Goal: Task Accomplishment & Management: Use online tool/utility

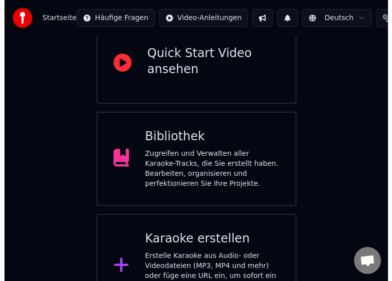
scroll to position [142, 0]
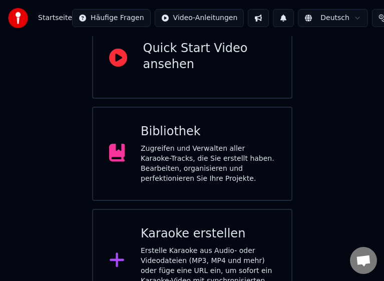
click at [185, 246] on div "Erstelle Karaoke aus Audio- oder Videodateien (MP3, MP4 und mehr) oder füge ein…" at bounding box center [208, 271] width 135 height 50
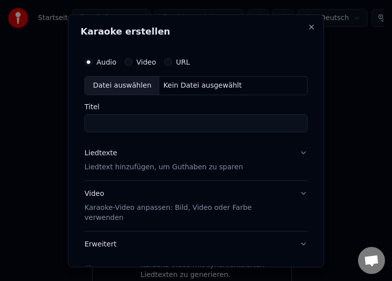
click at [116, 84] on div "Datei auswählen" at bounding box center [122, 85] width 75 height 18
type input "**********"
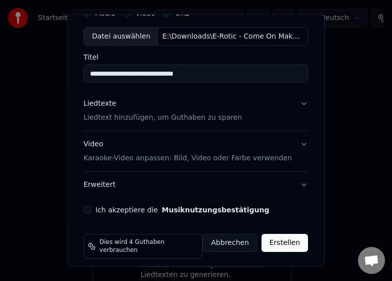
scroll to position [51, 0]
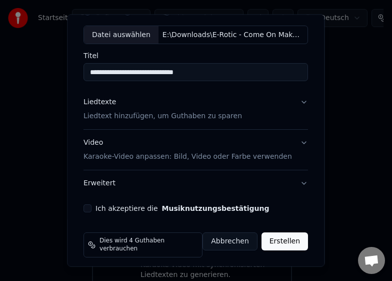
click at [154, 116] on p "Liedtext hinzufügen, um Guthaben zu sparen" at bounding box center [163, 116] width 159 height 10
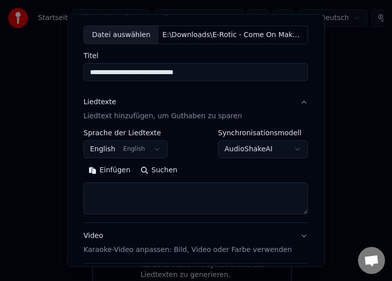
click at [139, 195] on textarea at bounding box center [196, 198] width 225 height 32
paste textarea "**********"
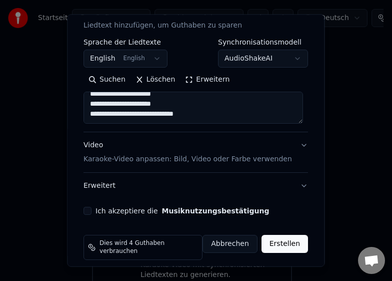
scroll to position [144, 0]
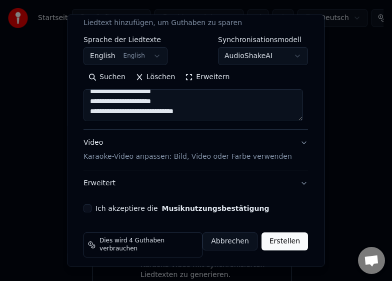
type textarea "**********"
click at [113, 155] on p "Karaoke-Video anpassen: Bild, Video oder Farbe verwenden" at bounding box center [188, 157] width 209 height 10
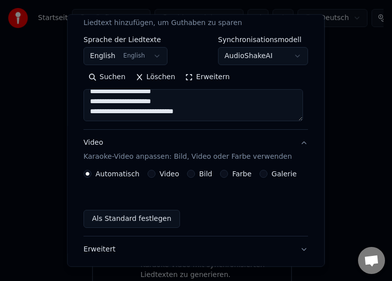
scroll to position [117, 0]
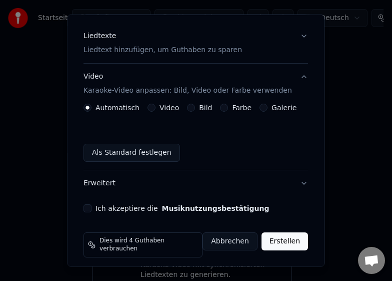
click at [272, 106] on label "Galerie" at bounding box center [284, 107] width 25 height 7
click at [263, 106] on button "Galerie" at bounding box center [264, 108] width 8 height 8
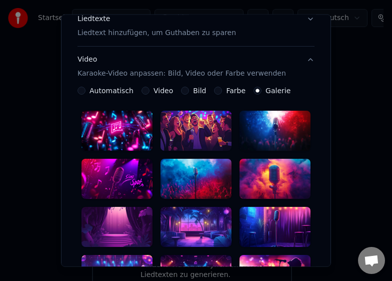
scroll to position [167, 0]
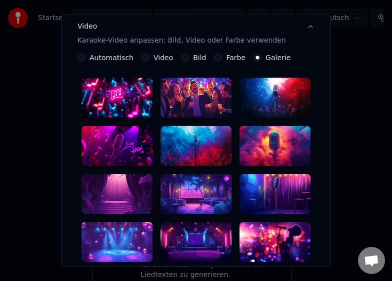
click at [193, 59] on label "Bild" at bounding box center [199, 57] width 13 height 7
click at [189, 59] on button "Bild" at bounding box center [185, 58] width 8 height 8
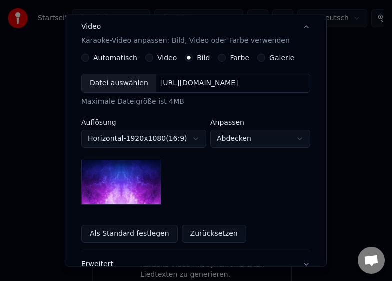
click at [137, 174] on img at bounding box center [122, 182] width 80 height 45
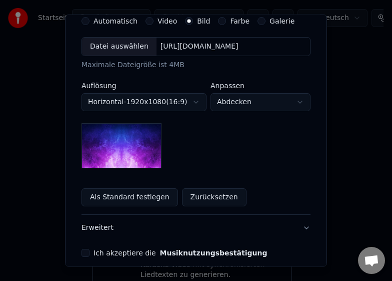
scroll to position [248, 0]
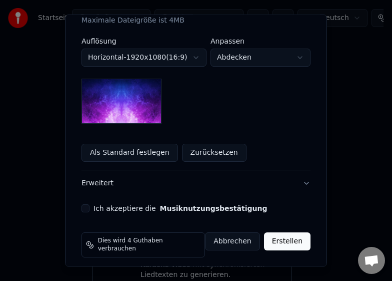
click at [94, 207] on label "Ich akzeptiere die Musiknutzungsbestätigung" at bounding box center [181, 208] width 174 height 7
click at [90, 207] on button "Ich akzeptiere die Musiknutzungsbestätigung" at bounding box center [86, 208] width 8 height 8
click at [281, 241] on button "Erstellen" at bounding box center [287, 241] width 47 height 18
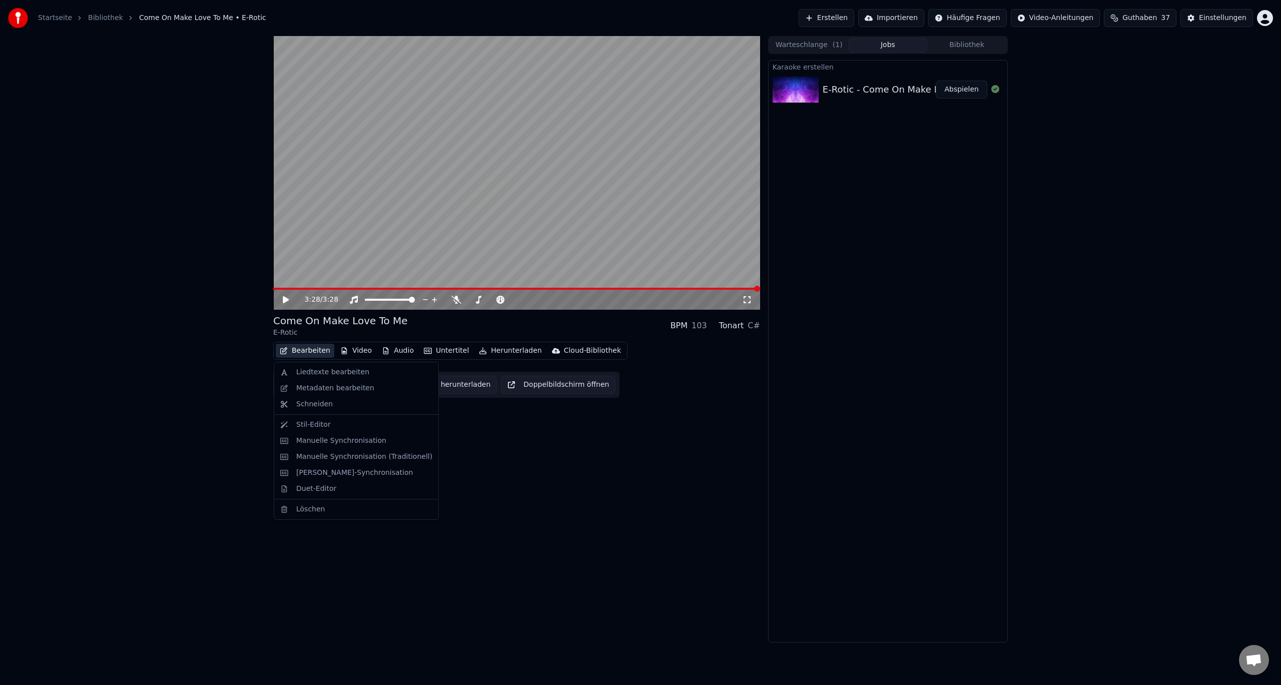
click at [303, 352] on button "Bearbeiten" at bounding box center [305, 351] width 59 height 14
click at [308, 486] on div "Duet-Editor" at bounding box center [316, 489] width 40 height 10
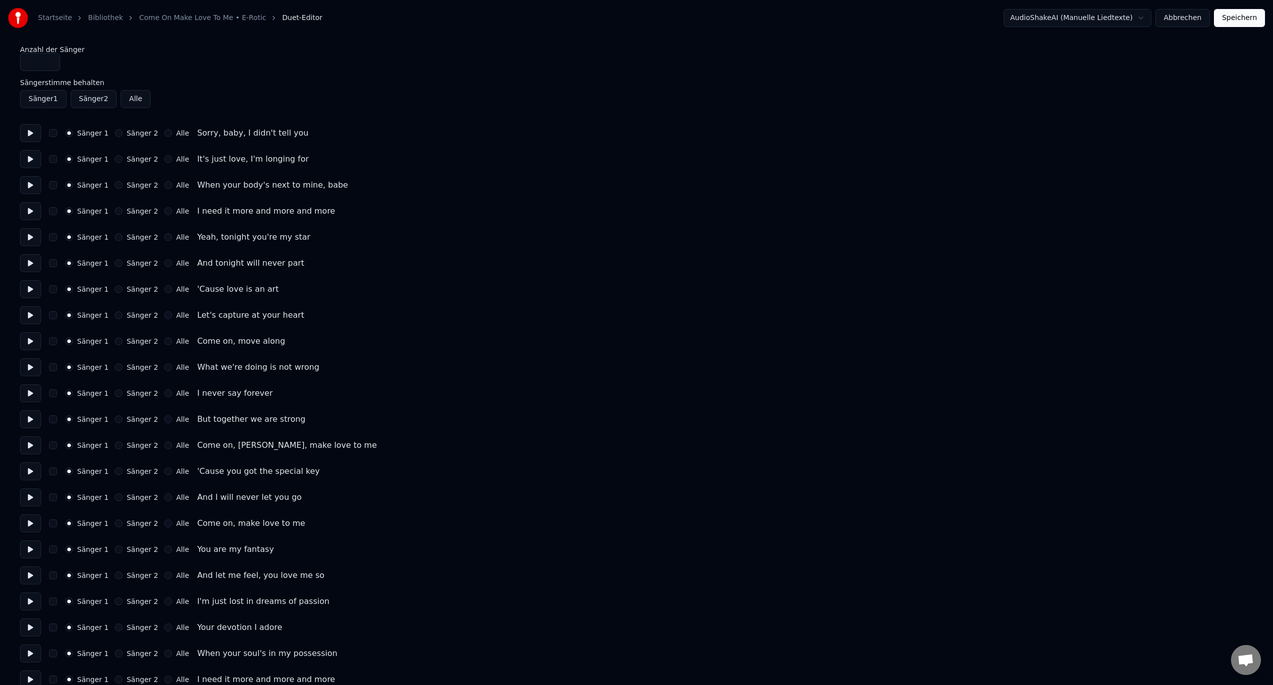
click at [107, 133] on div "Sänger 1 Sänger 2 Alle" at bounding box center [127, 133] width 124 height 8
click at [115, 134] on button "Sänger 2" at bounding box center [119, 133] width 8 height 8
click at [116, 159] on button "Sänger 2" at bounding box center [119, 159] width 8 height 8
click at [118, 186] on div "Sänger 2" at bounding box center [137, 185] width 44 height 8
drag, startPoint x: 114, startPoint y: 212, endPoint x: 126, endPoint y: 178, distance: 36.1
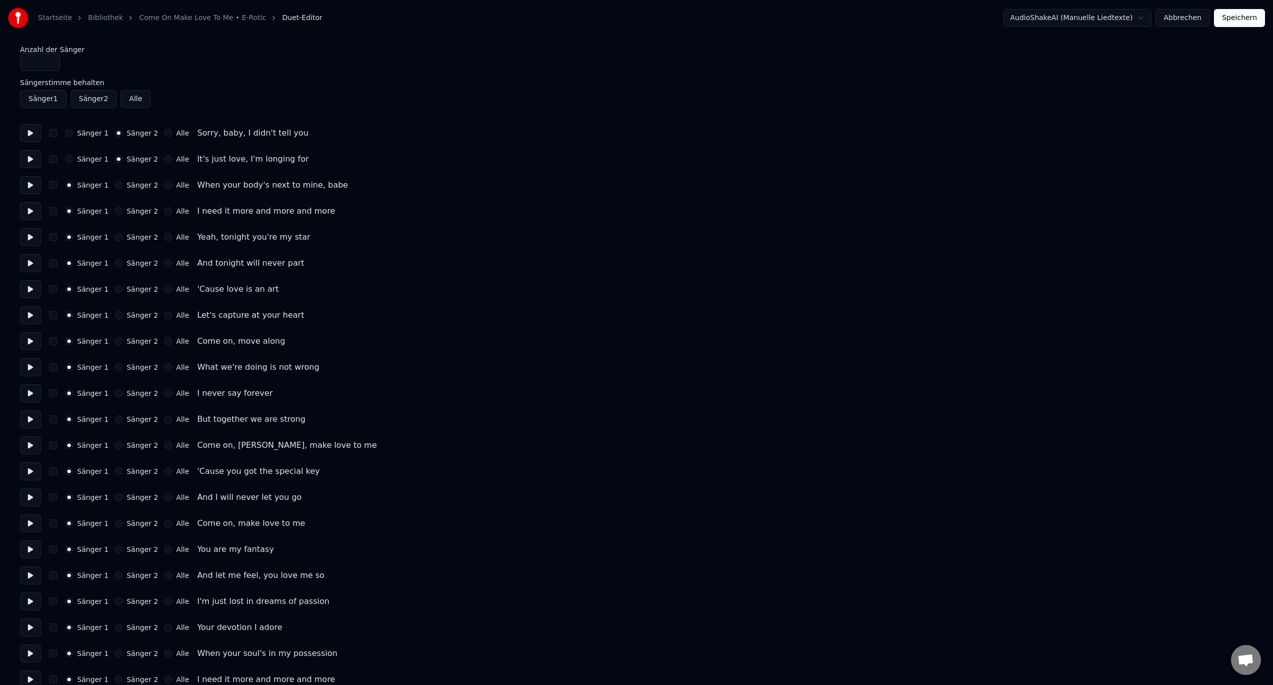
click at [115, 211] on button "Sänger 2" at bounding box center [119, 211] width 8 height 8
click at [115, 186] on button "Sänger 2" at bounding box center [119, 185] width 8 height 8
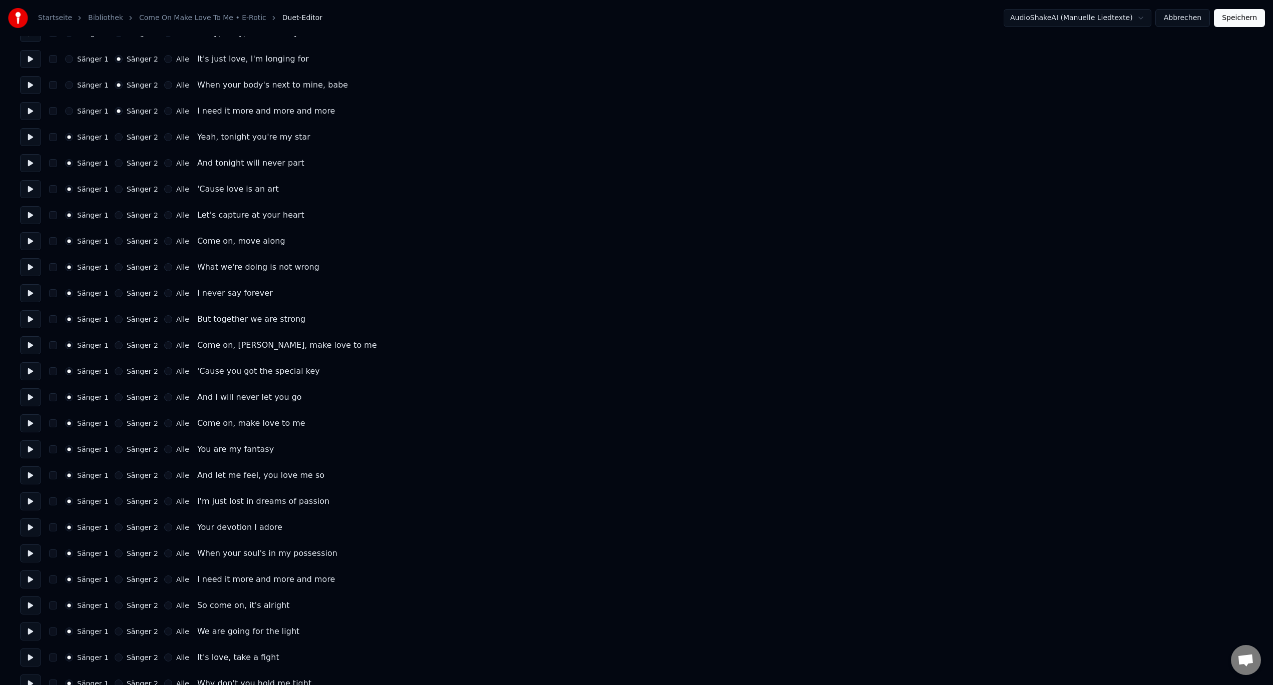
scroll to position [50, 0]
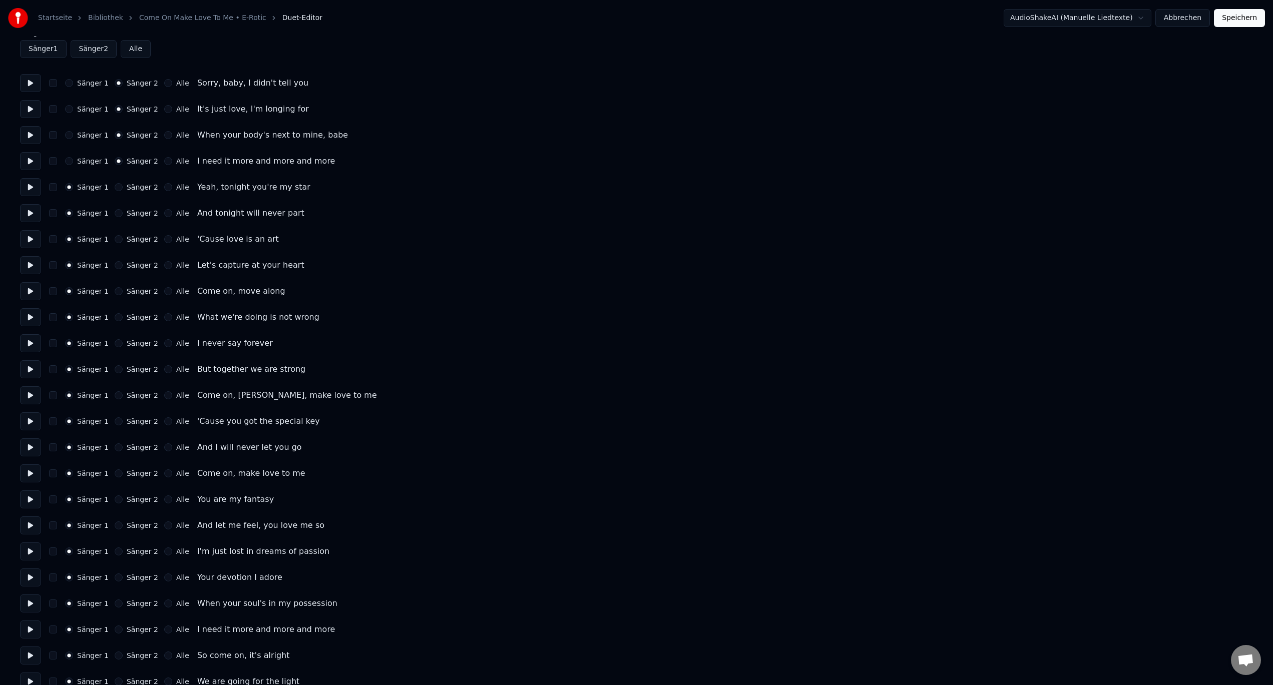
click at [116, 397] on button "Sänger 2" at bounding box center [119, 395] width 8 height 8
click at [115, 421] on button "Sänger 2" at bounding box center [119, 421] width 8 height 8
click at [115, 447] on button "Sänger 2" at bounding box center [119, 447] width 8 height 8
click at [117, 474] on button "Sänger 2" at bounding box center [119, 474] width 8 height 8
click at [115, 501] on button "Sänger 2" at bounding box center [119, 500] width 8 height 8
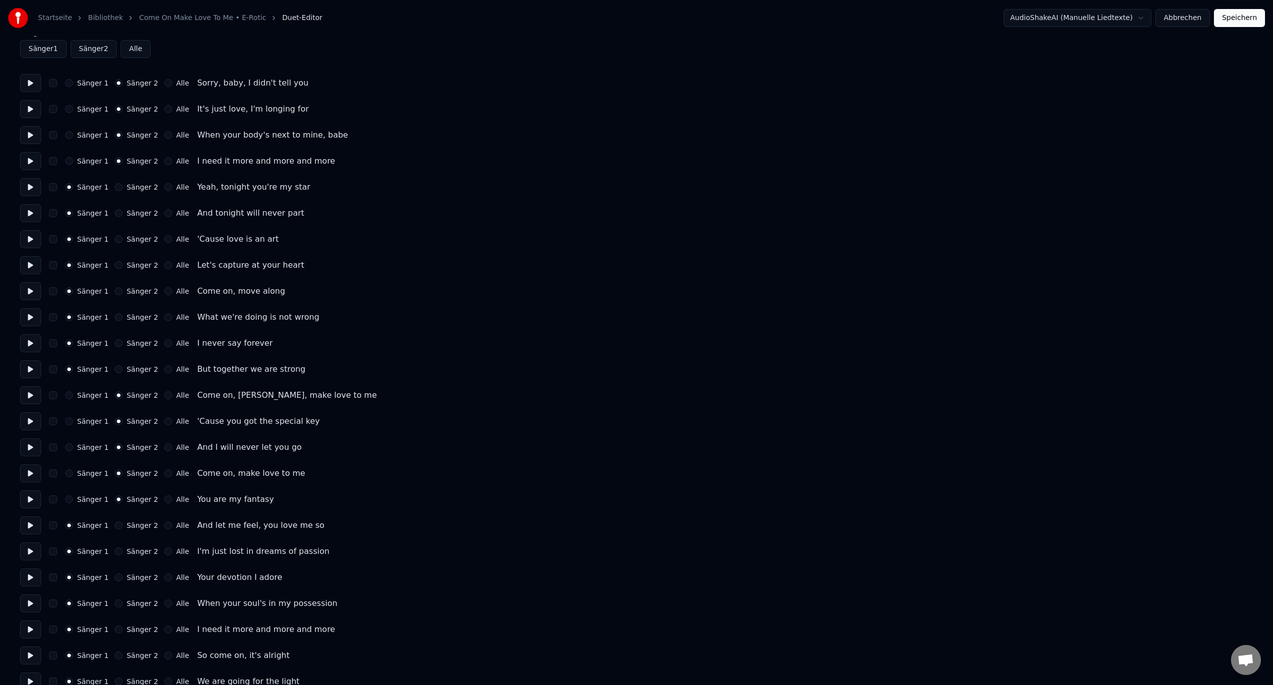
click at [115, 529] on div "Sänger 2" at bounding box center [137, 526] width 44 height 8
click at [115, 549] on button "Sänger 2" at bounding box center [119, 552] width 8 height 8
click at [115, 524] on button "Sänger 2" at bounding box center [119, 526] width 8 height 8
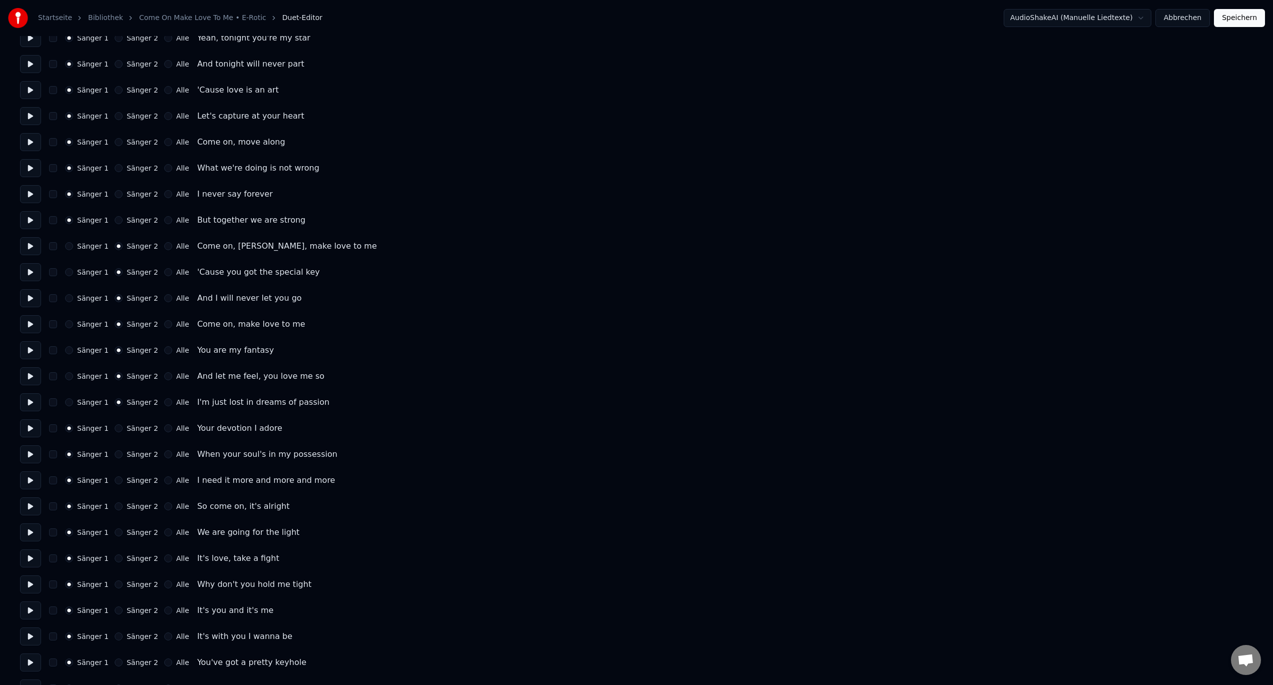
scroll to position [250, 0]
click at [33, 348] on button at bounding box center [30, 351] width 21 height 18
click at [115, 378] on button "Sänger 2" at bounding box center [119, 377] width 8 height 8
click at [115, 402] on button "Sänger 2" at bounding box center [119, 403] width 8 height 8
click at [115, 431] on button "Sänger 2" at bounding box center [119, 429] width 8 height 8
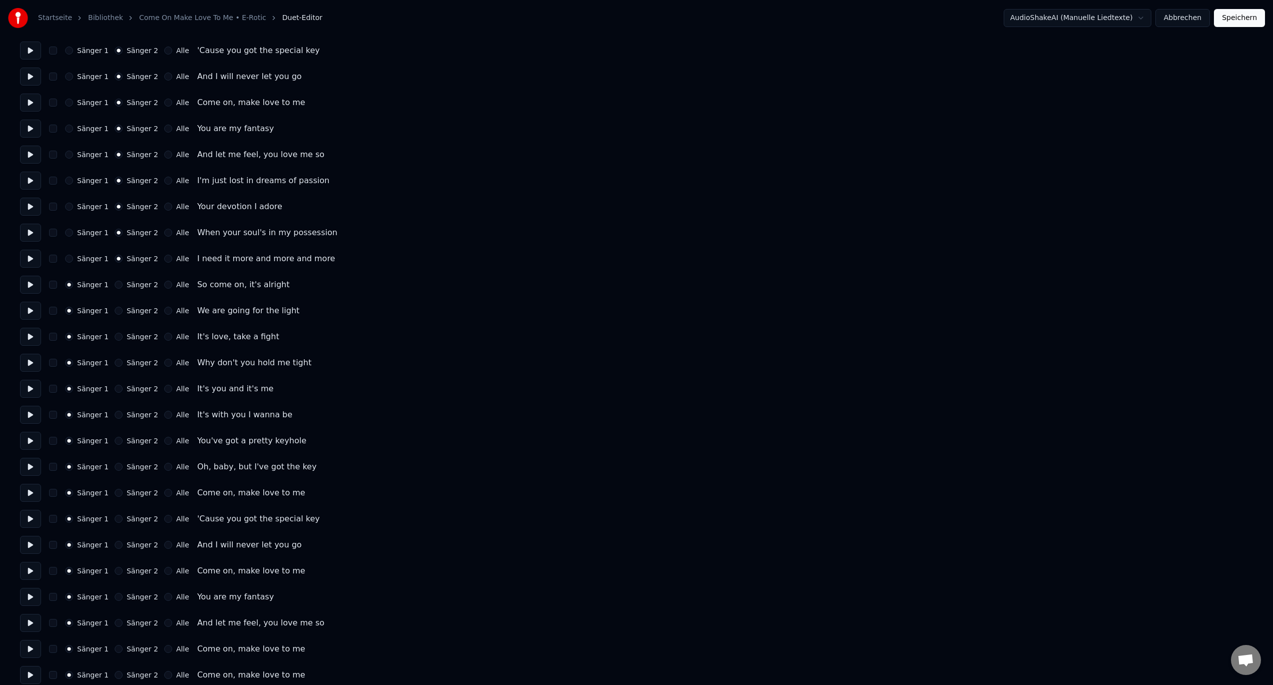
scroll to position [450, 0]
click at [116, 466] on button "Sänger 2" at bounding box center [119, 464] width 8 height 8
click at [115, 484] on div "Sänger 1 Sänger 2 Alle 'Cause you got the special key" at bounding box center [636, 490] width 1233 height 18
click at [118, 490] on button "Sänger 2" at bounding box center [119, 490] width 8 height 8
click at [115, 514] on button "Sänger 2" at bounding box center [119, 516] width 8 height 8
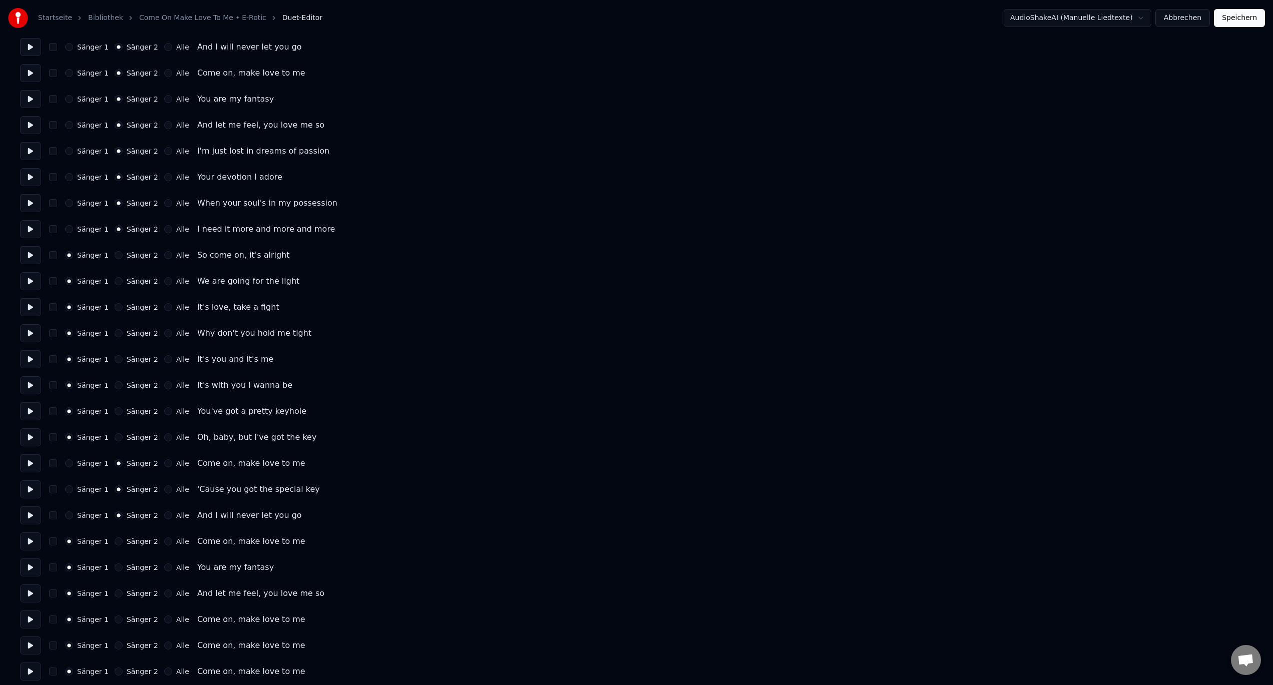
click at [115, 539] on button "Sänger 2" at bounding box center [119, 542] width 8 height 8
click at [115, 570] on div "Sänger 2" at bounding box center [137, 568] width 44 height 8
click at [115, 591] on button "Sänger 2" at bounding box center [119, 594] width 8 height 8
click at [115, 568] on button "Sänger 2" at bounding box center [119, 568] width 8 height 8
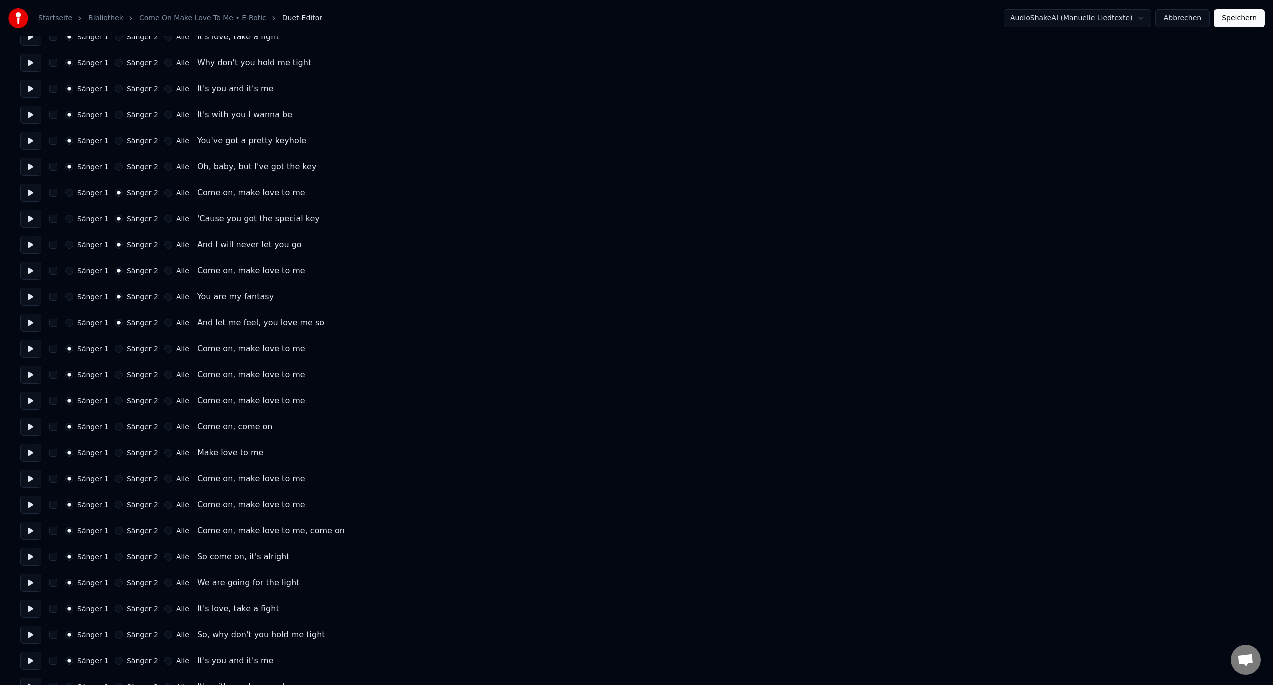
scroll to position [751, 0]
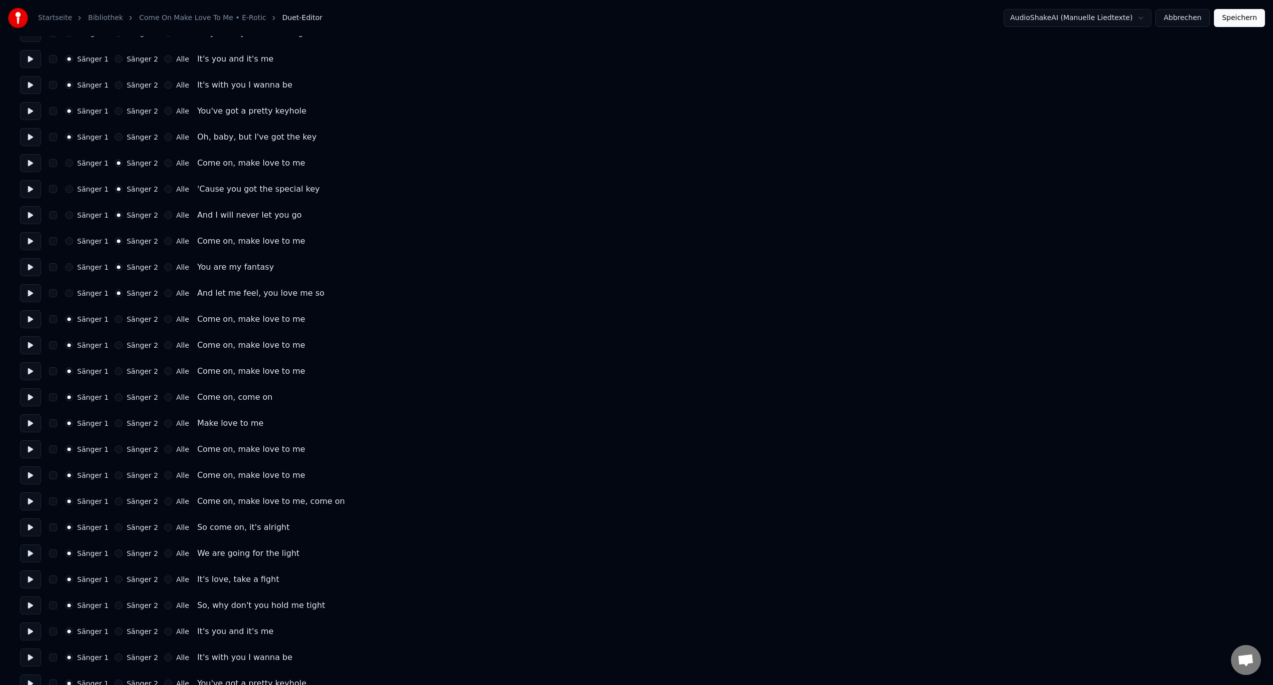
click at [115, 318] on button "Sänger 2" at bounding box center [119, 319] width 8 height 8
click at [115, 347] on button "Sänger 2" at bounding box center [119, 345] width 8 height 8
click at [115, 369] on button "Sänger 2" at bounding box center [119, 371] width 8 height 8
click at [115, 399] on button "Sänger 2" at bounding box center [119, 397] width 8 height 8
click at [115, 423] on button "Sänger 2" at bounding box center [119, 423] width 8 height 8
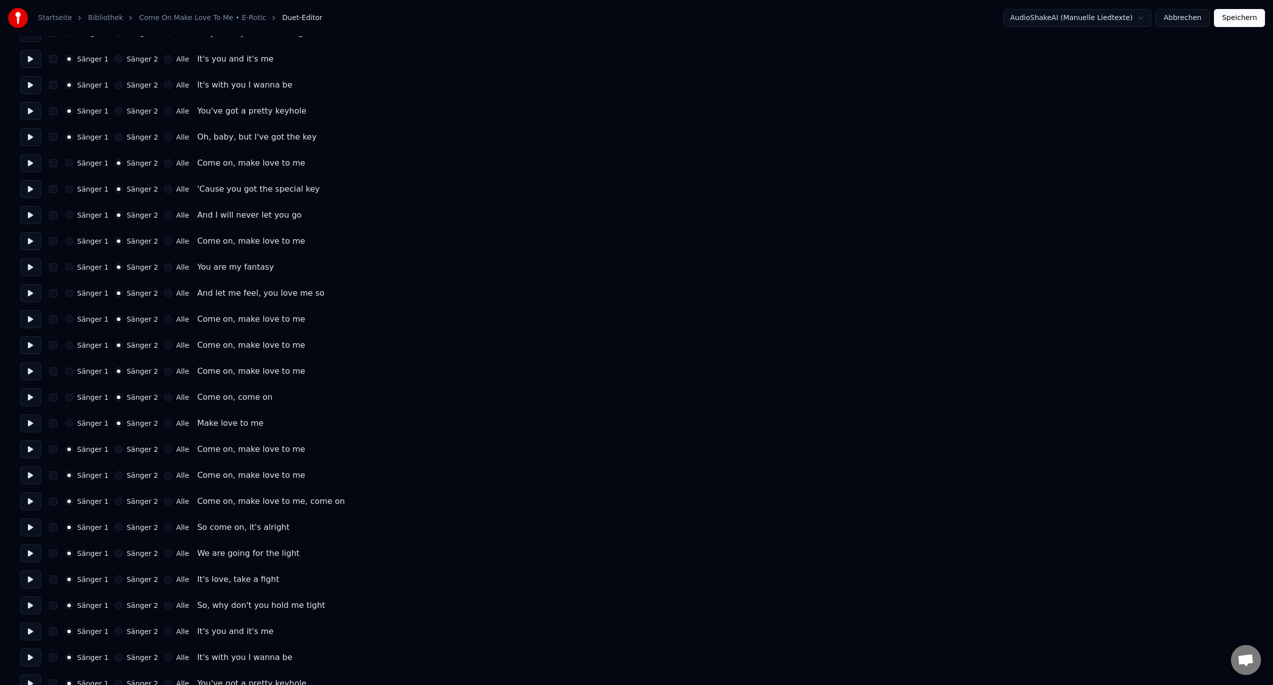
click at [115, 450] on button "Sänger 2" at bounding box center [119, 449] width 8 height 8
click at [108, 476] on div "Sänger 1 Sänger 2 Alle" at bounding box center [127, 476] width 124 height 8
click at [110, 497] on div "Sänger 1 Sänger 2 Alle Come on, make love to me, come on" at bounding box center [636, 502] width 1233 height 18
click at [115, 504] on button "Sänger 2" at bounding box center [119, 502] width 8 height 8
click at [115, 474] on button "Sänger 2" at bounding box center [119, 476] width 8 height 8
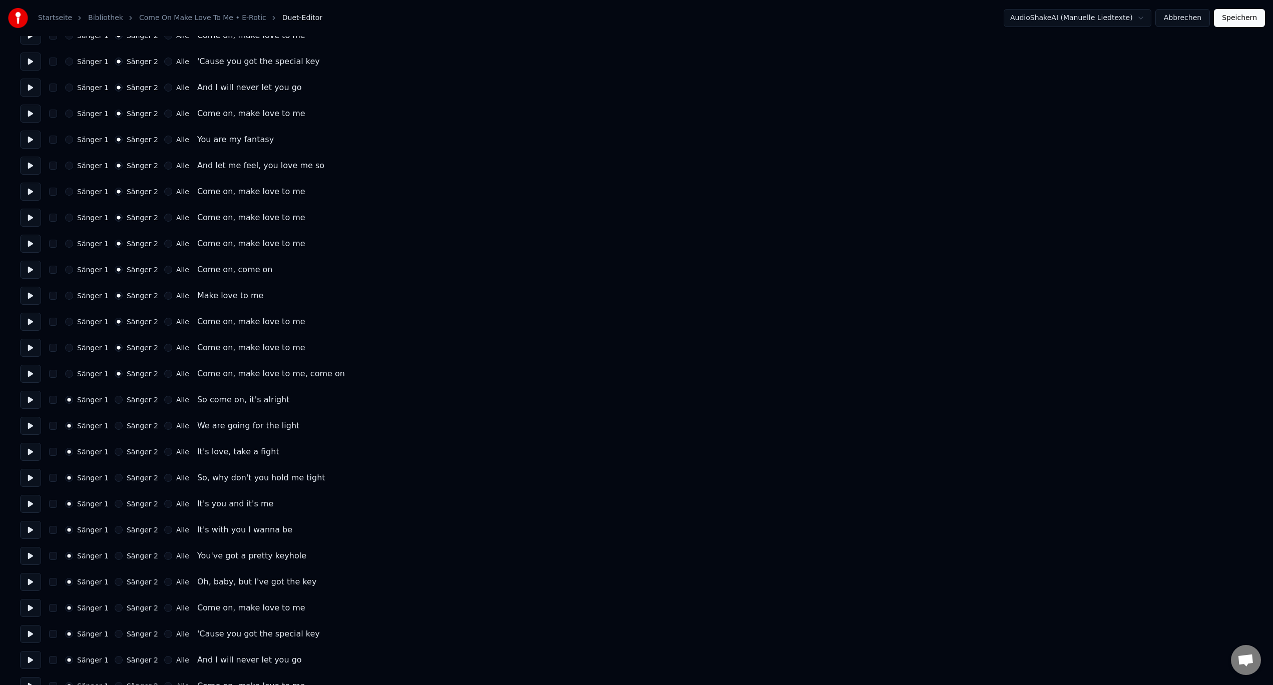
scroll to position [951, 0]
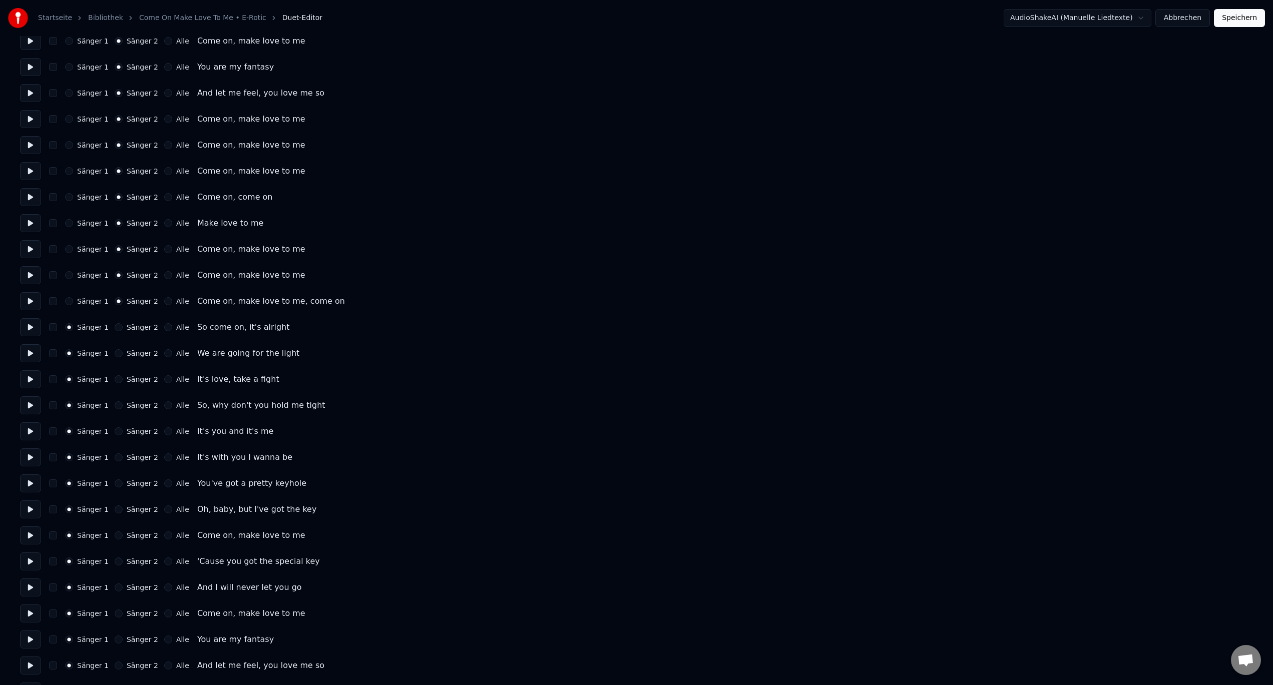
click at [32, 323] on button at bounding box center [30, 327] width 21 height 18
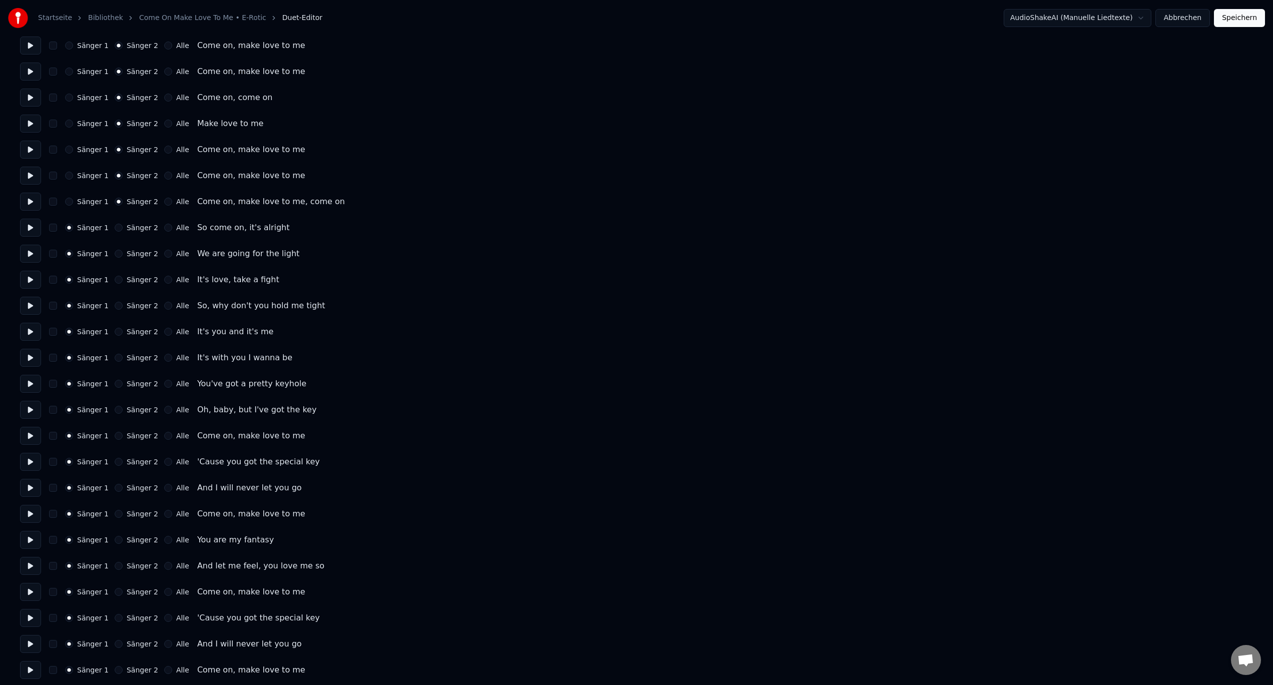
scroll to position [1051, 0]
click at [118, 435] on div "Sänger 2" at bounding box center [137, 435] width 44 height 8
click at [117, 437] on button "Sänger 2" at bounding box center [119, 435] width 8 height 8
click at [115, 459] on button "Sänger 2" at bounding box center [119, 462] width 8 height 8
click at [117, 490] on button "Sänger 2" at bounding box center [119, 488] width 8 height 8
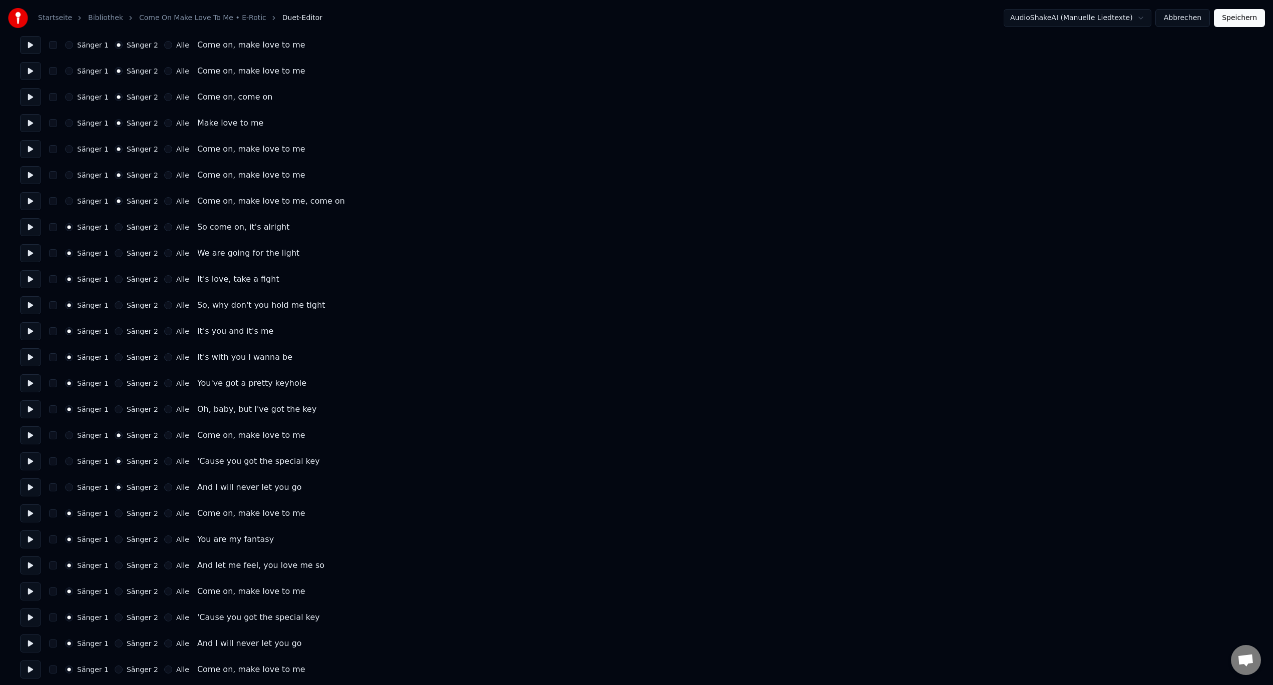
click at [117, 515] on button "Sänger 2" at bounding box center [119, 514] width 8 height 8
click at [115, 541] on button "Sänger 2" at bounding box center [119, 540] width 8 height 8
click at [116, 563] on button "Sänger 2" at bounding box center [119, 566] width 8 height 8
drag, startPoint x: 119, startPoint y: 588, endPoint x: 117, endPoint y: 594, distance: 6.2
click at [119, 589] on div "Sänger 2" at bounding box center [137, 592] width 44 height 8
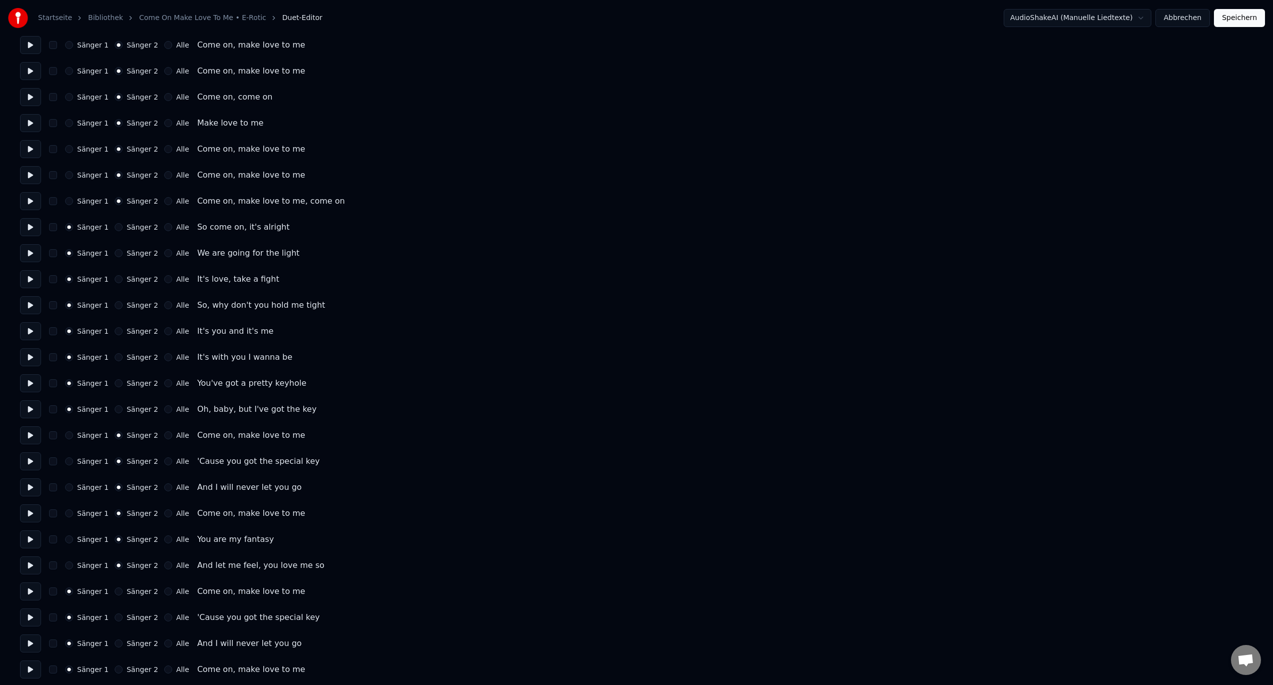
click at [114, 613] on div "Sänger 1 Sänger 2 Alle 'Cause you got the special key" at bounding box center [636, 618] width 1233 height 18
click at [115, 591] on button "Sänger 2" at bounding box center [119, 592] width 8 height 8
click at [115, 619] on button "Sänger 2" at bounding box center [119, 618] width 8 height 8
drag, startPoint x: 111, startPoint y: 484, endPoint x: 112, endPoint y: 495, distance: 11.1
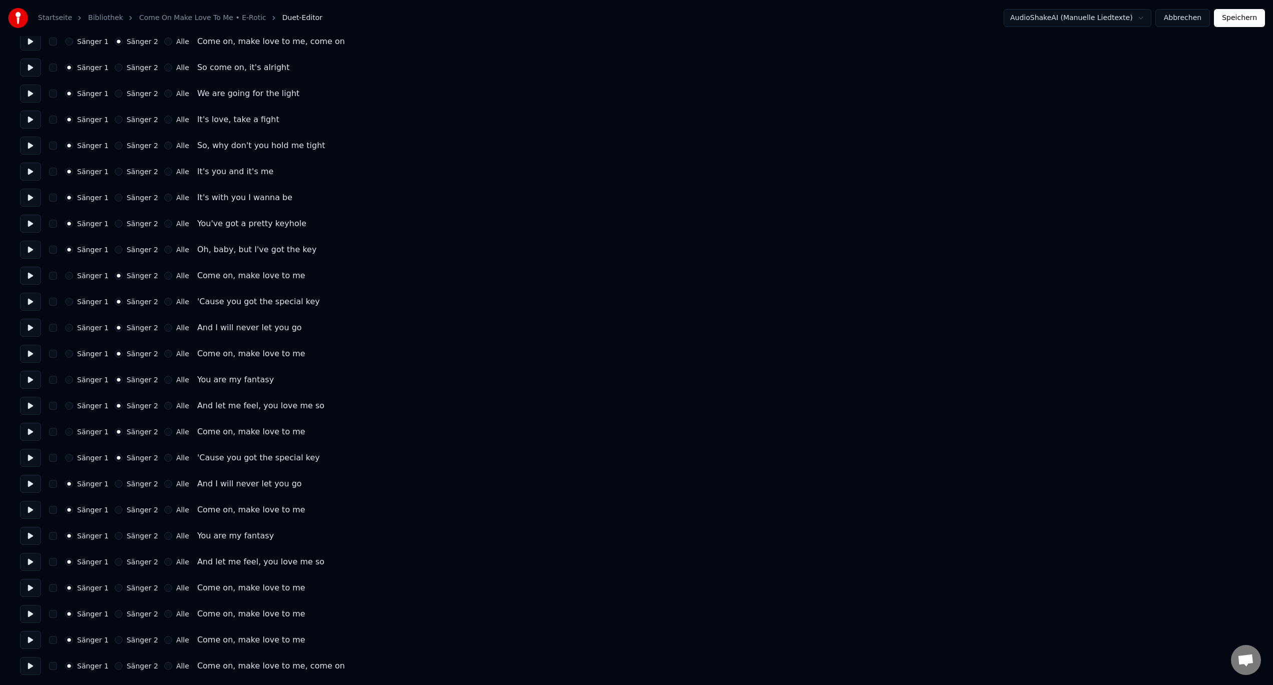
click at [115, 484] on button "Sänger 2" at bounding box center [119, 484] width 8 height 8
click at [115, 506] on div "Sänger 2" at bounding box center [137, 510] width 44 height 8
click at [115, 534] on button "Sänger 2" at bounding box center [119, 536] width 8 height 8
click at [115, 511] on button "Sänger 2" at bounding box center [119, 510] width 8 height 8
click at [115, 589] on button "Sänger 2" at bounding box center [119, 588] width 8 height 8
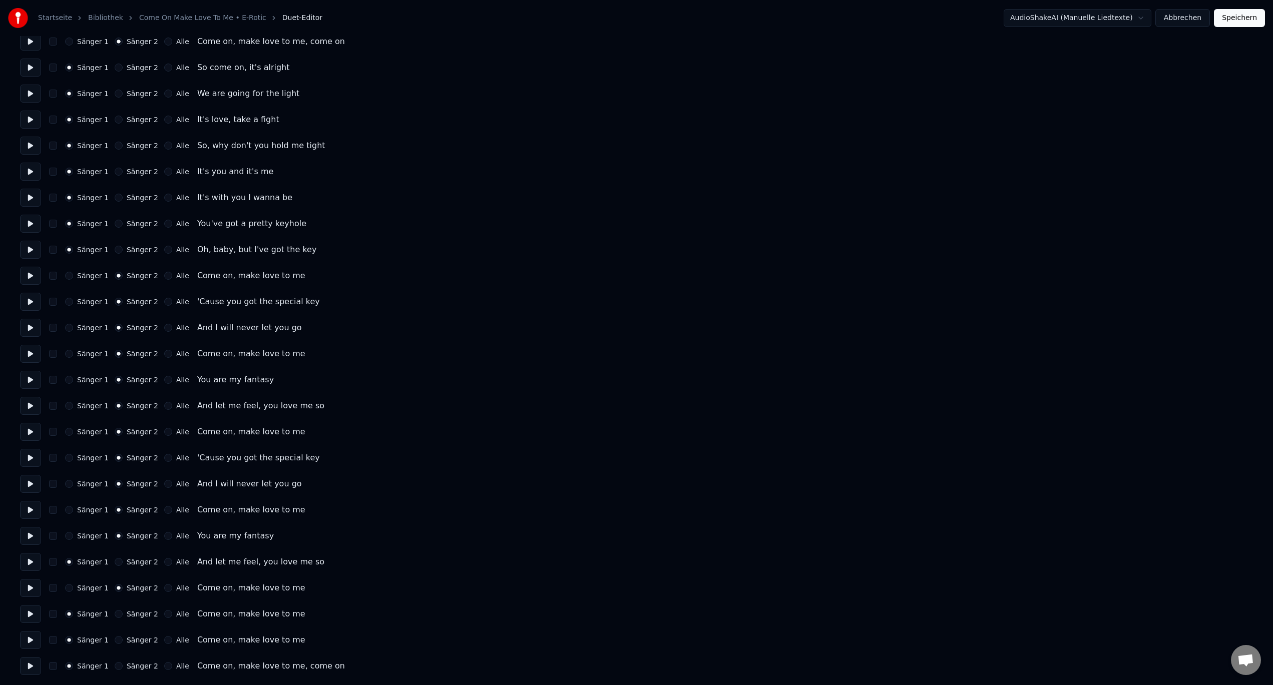
click at [115, 565] on button "Sänger 2" at bounding box center [119, 562] width 8 height 8
click at [115, 616] on button "Sänger 2" at bounding box center [119, 614] width 8 height 8
click at [115, 639] on button "Sänger 2" at bounding box center [119, 640] width 8 height 8
click at [115, 666] on button "Sänger 2" at bounding box center [119, 666] width 8 height 8
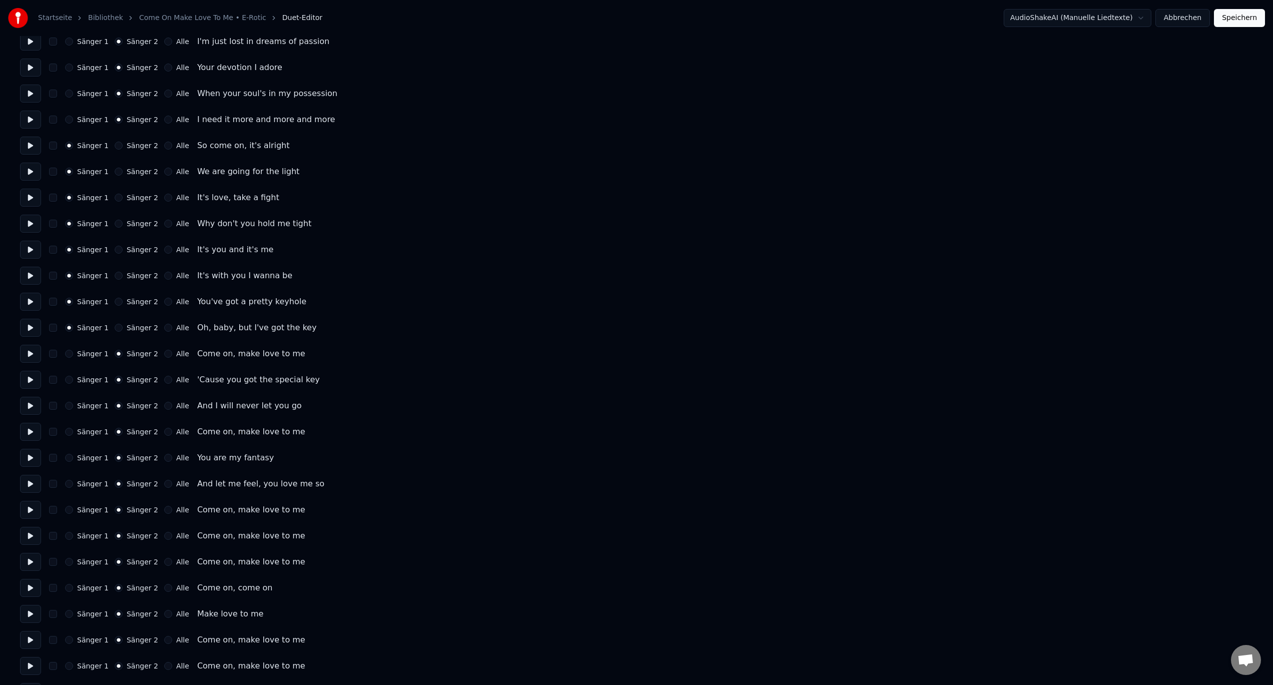
click at [1248, 15] on button "Speichern" at bounding box center [1239, 18] width 51 height 18
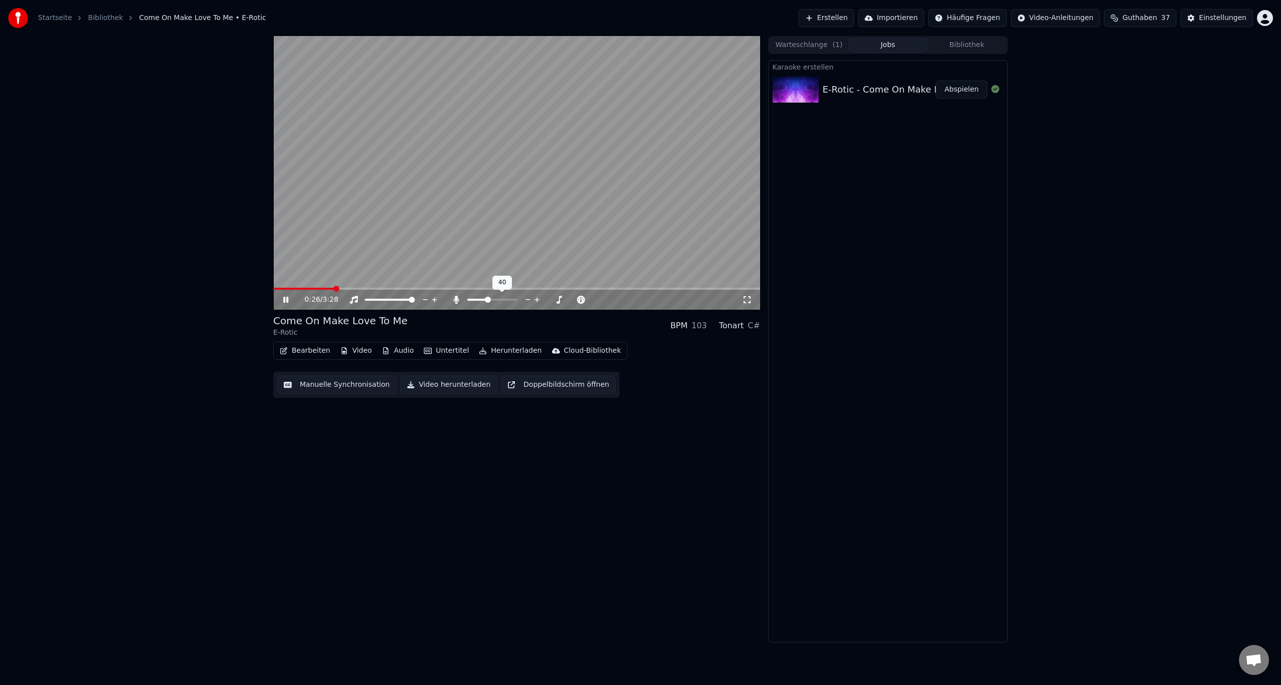
click at [488, 300] on span at bounding box center [493, 300] width 50 height 2
click at [494, 298] on div at bounding box center [502, 300] width 81 height 10
click at [510, 288] on span at bounding box center [392, 289] width 238 height 2
click at [499, 288] on span at bounding box center [392, 289] width 239 height 2
click at [483, 288] on span at bounding box center [378, 289] width 210 height 2
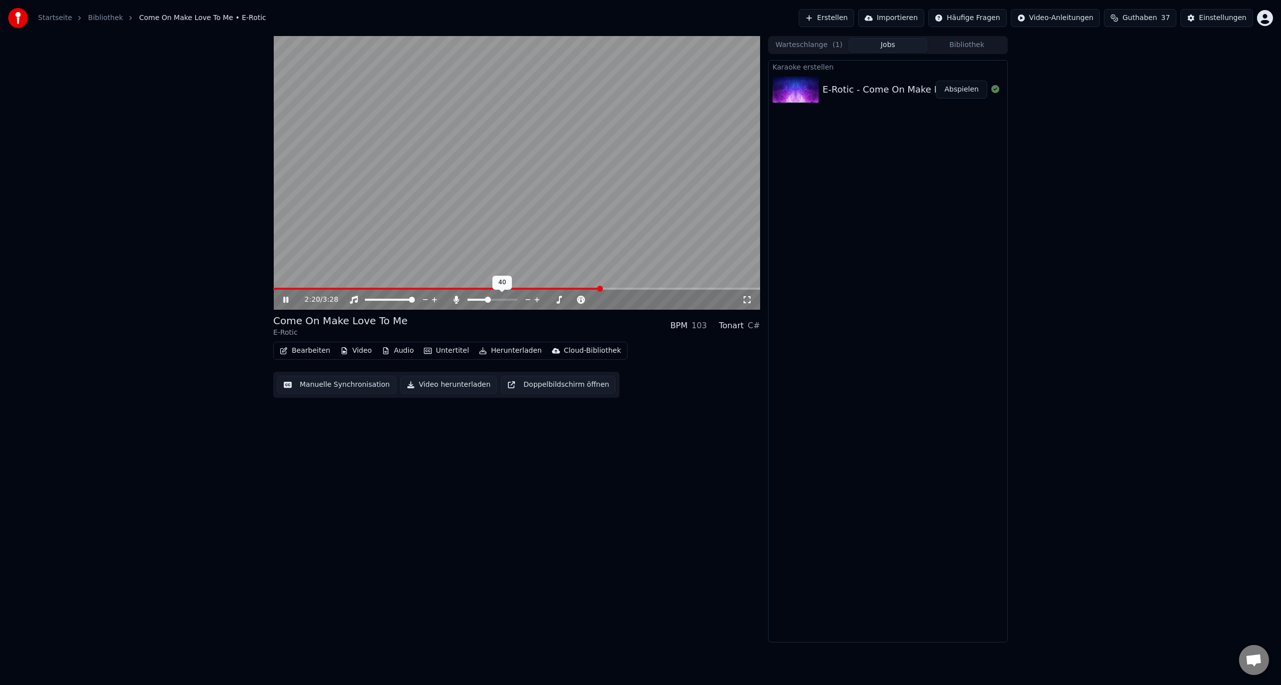
click at [504, 299] on span at bounding box center [493, 300] width 50 height 2
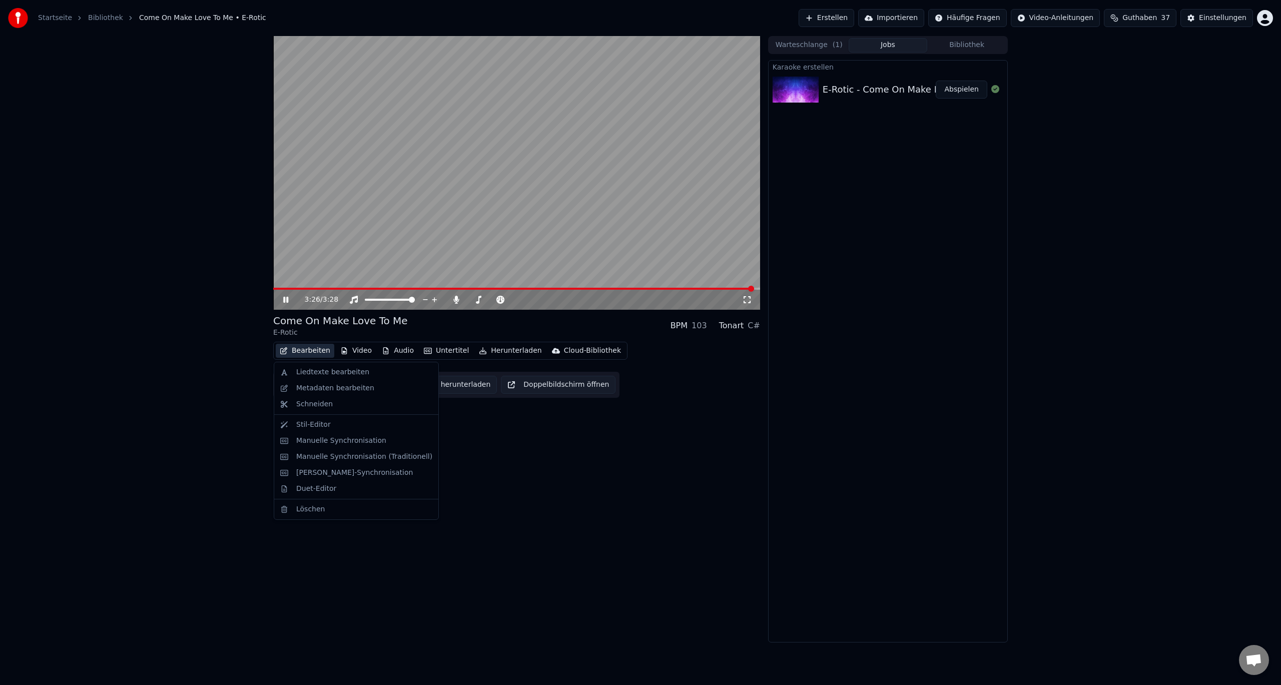
click at [311, 351] on button "Bearbeiten" at bounding box center [305, 351] width 59 height 14
click at [307, 443] on div "Manuelle Synchronisation" at bounding box center [341, 441] width 90 height 10
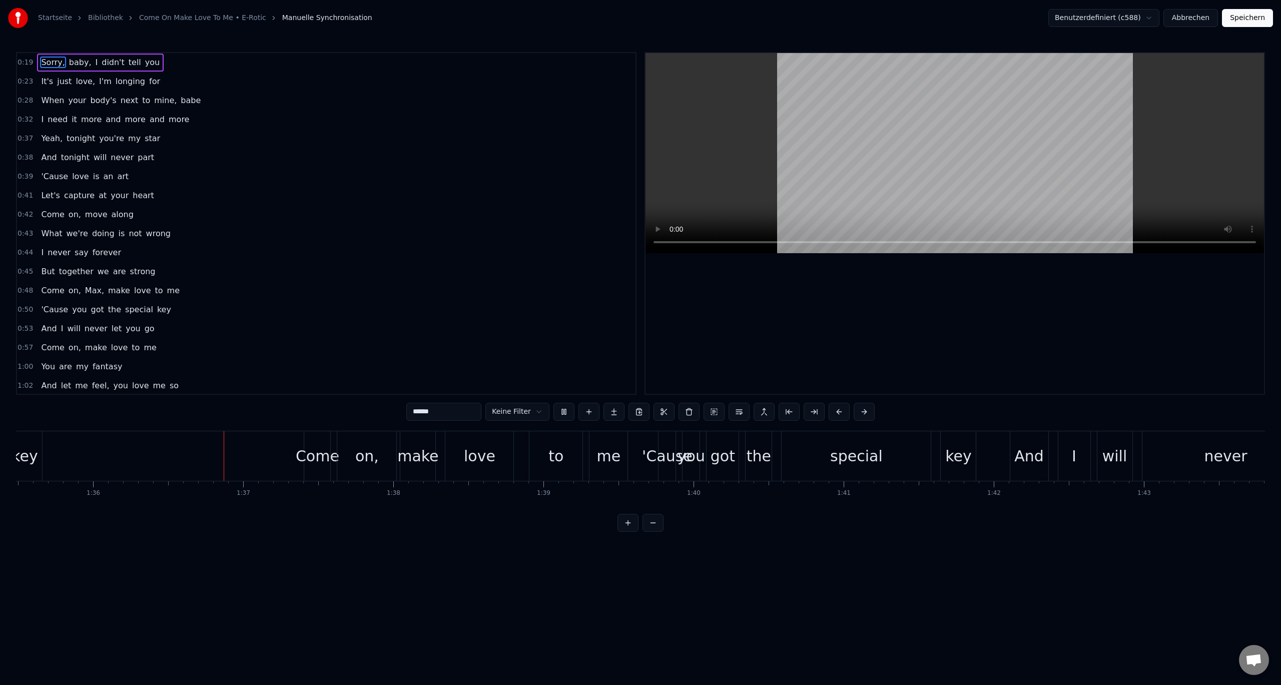
scroll to position [0, 14403]
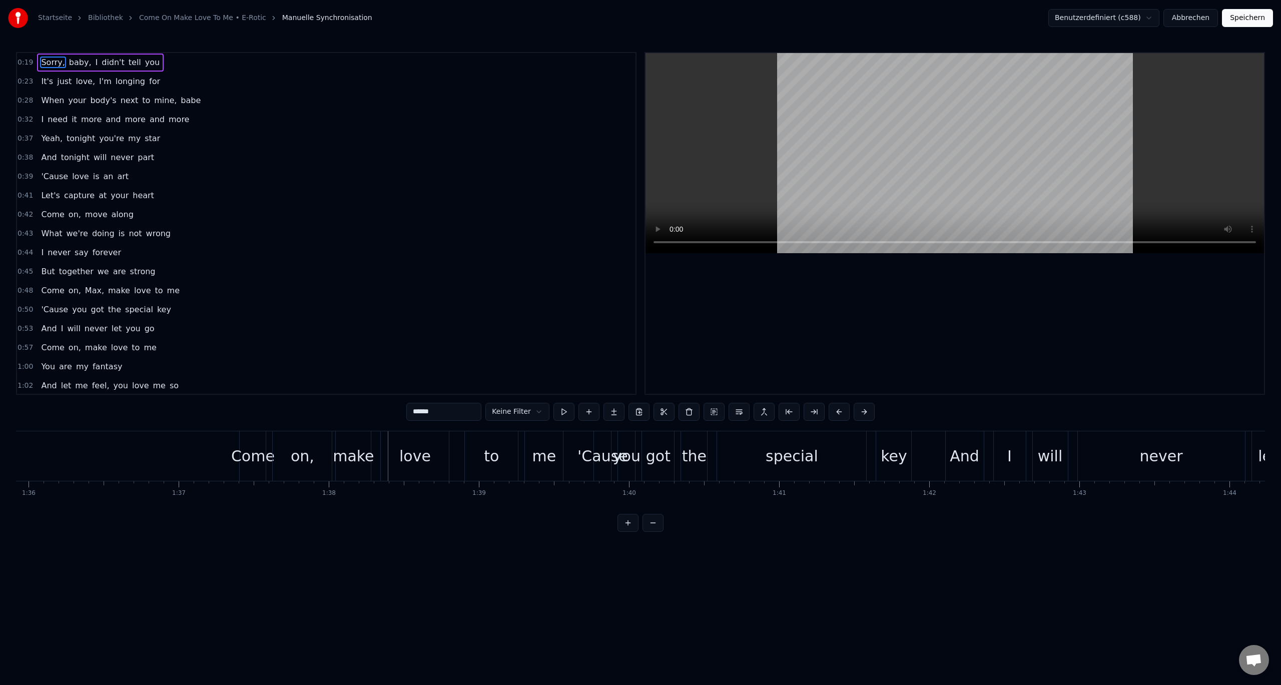
click at [312, 465] on div "on," at bounding box center [303, 456] width 24 height 23
type input "***"
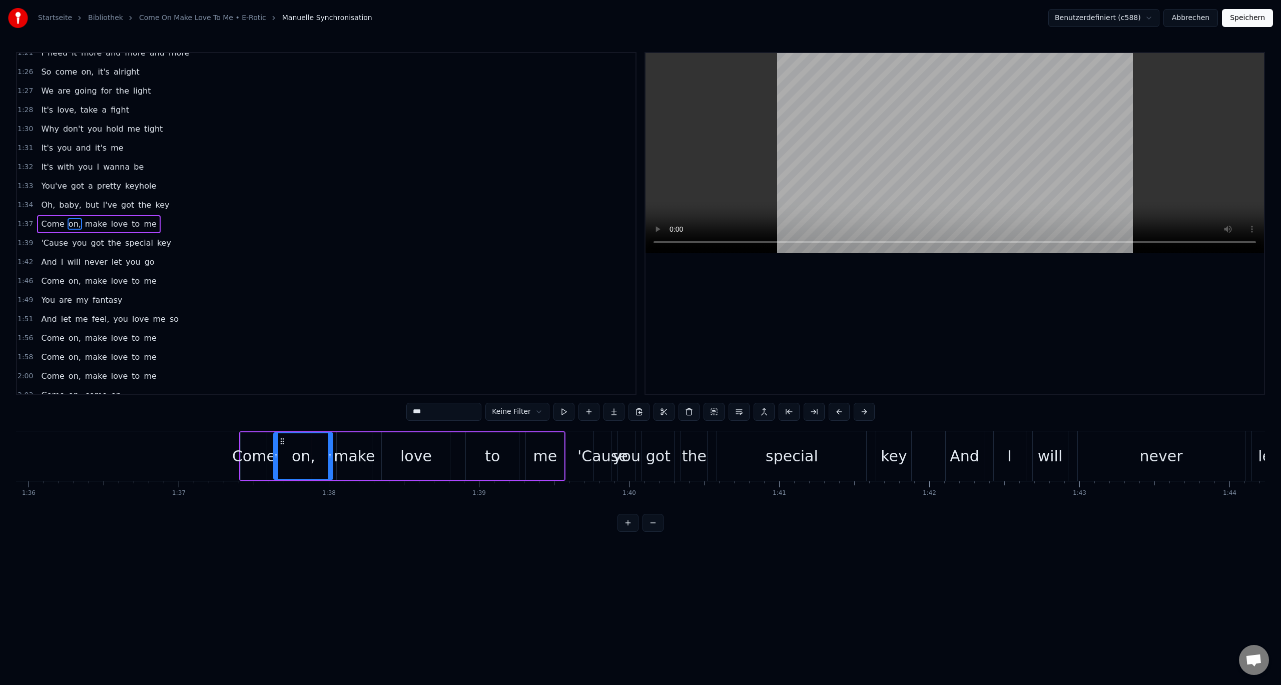
scroll to position [409, 0]
click at [322, 453] on html "Startseite Bibliothek Come On Make Love To Me • E-Rotic Manuelle Synchronisatio…" at bounding box center [640, 274] width 1281 height 548
click at [335, 444] on html "Startseite Bibliothek Come On Make Love To Me • E-Rotic Manuelle Synchronisatio…" at bounding box center [640, 274] width 1281 height 548
click at [336, 444] on div "Come on, make love to me" at bounding box center [402, 456] width 326 height 50
click at [334, 445] on div "Come on, make love to me" at bounding box center [402, 456] width 326 height 50
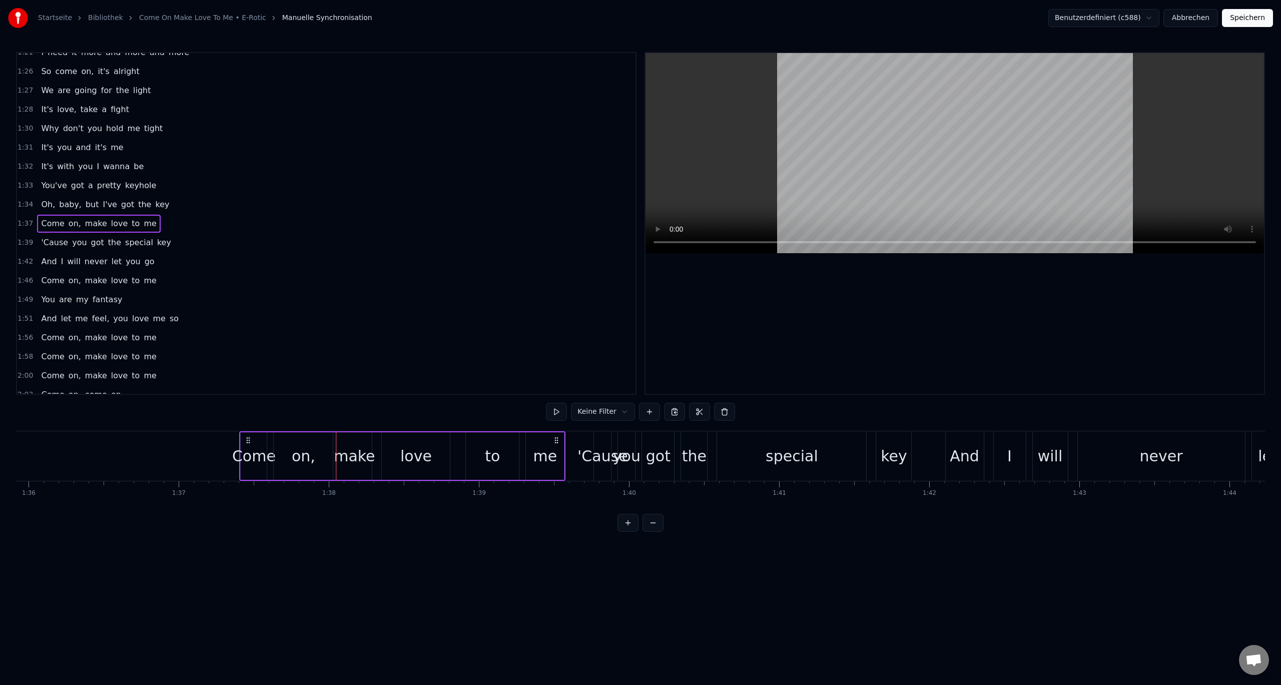
click at [332, 445] on div "on," at bounding box center [303, 456] width 59 height 48
click at [335, 446] on div "Come on, make love to me" at bounding box center [402, 456] width 326 height 50
click at [652, 413] on button at bounding box center [649, 412] width 21 height 18
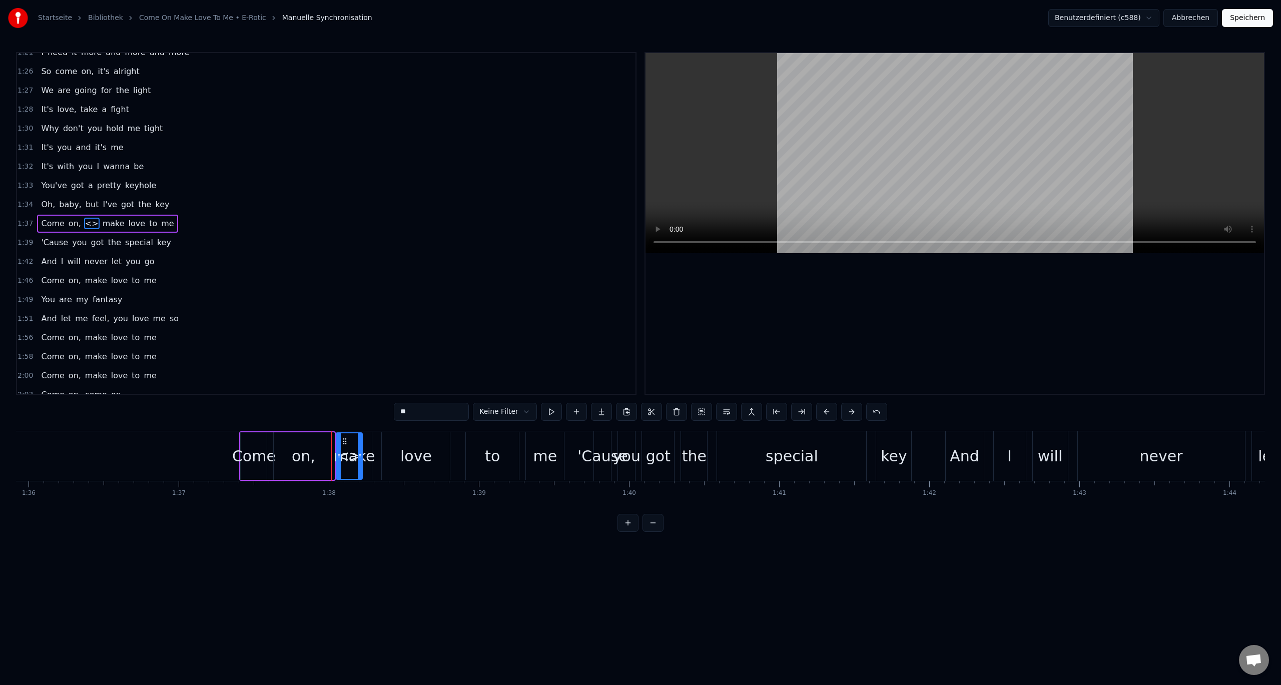
drag, startPoint x: 430, startPoint y: 415, endPoint x: 385, endPoint y: 416, distance: 44.6
click at [385, 416] on div "0:19 Sorry, baby, I didn't tell you 0:23 It's just love, I'm longing for 0:28 W…" at bounding box center [640, 292] width 1249 height 480
type input "****"
click at [24, 207] on span "1:34" at bounding box center [26, 205] width 16 height 10
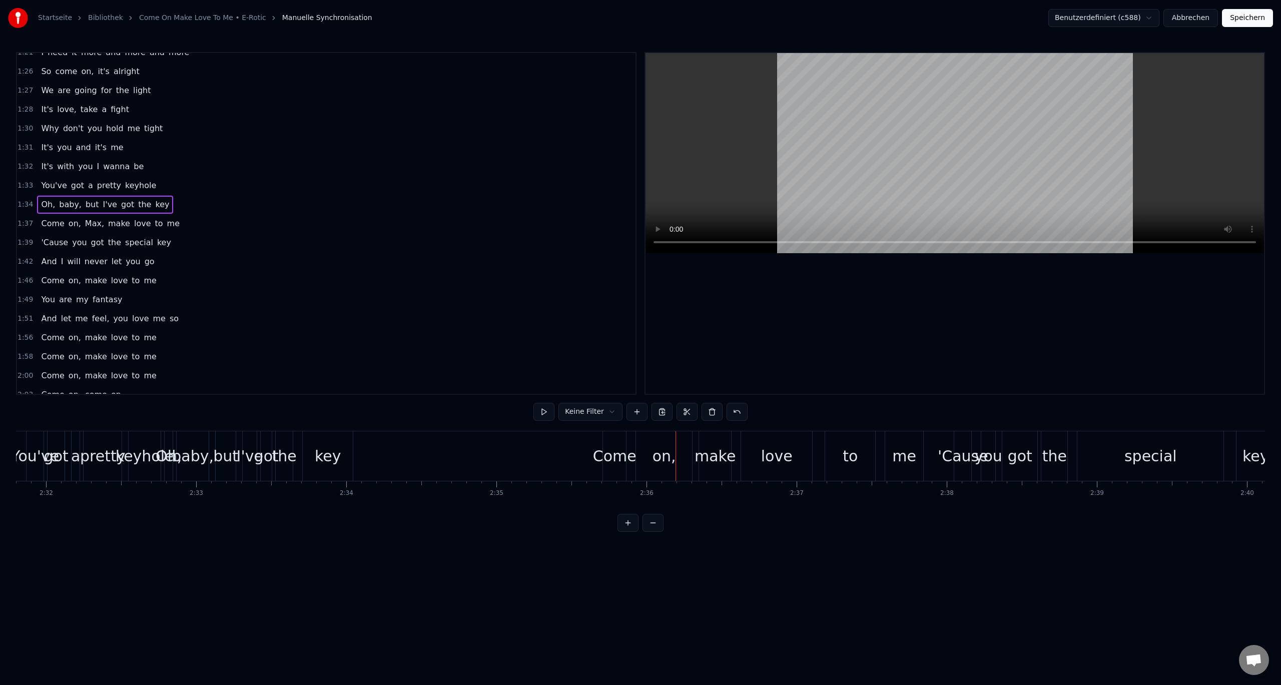
scroll to position [0, 22808]
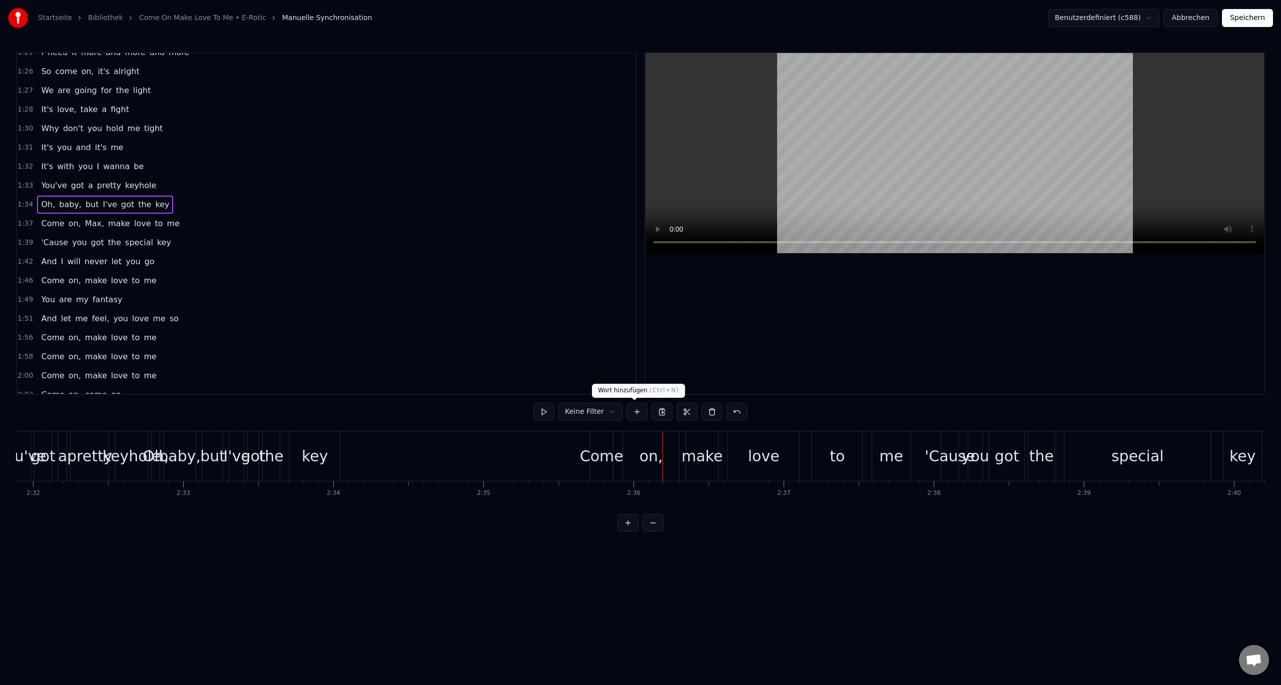
click at [638, 413] on button at bounding box center [637, 412] width 21 height 18
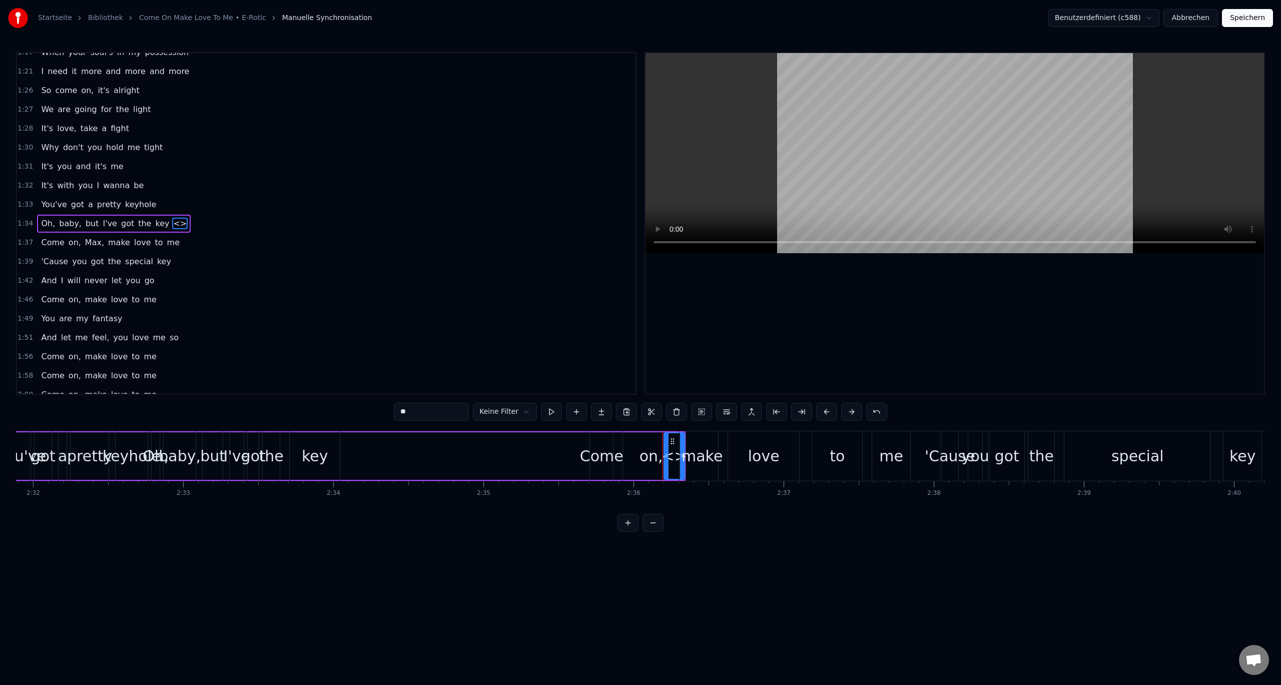
drag, startPoint x: 442, startPoint y: 413, endPoint x: 355, endPoint y: 424, distance: 88.2
click at [361, 420] on div "0:19 Sorry, baby, I didn't tell you 0:23 It's just love, I'm longing for 0:28 W…" at bounding box center [640, 292] width 1249 height 480
type input "*"
click at [469, 320] on div "1:49 You are my fantasy" at bounding box center [326, 318] width 619 height 19
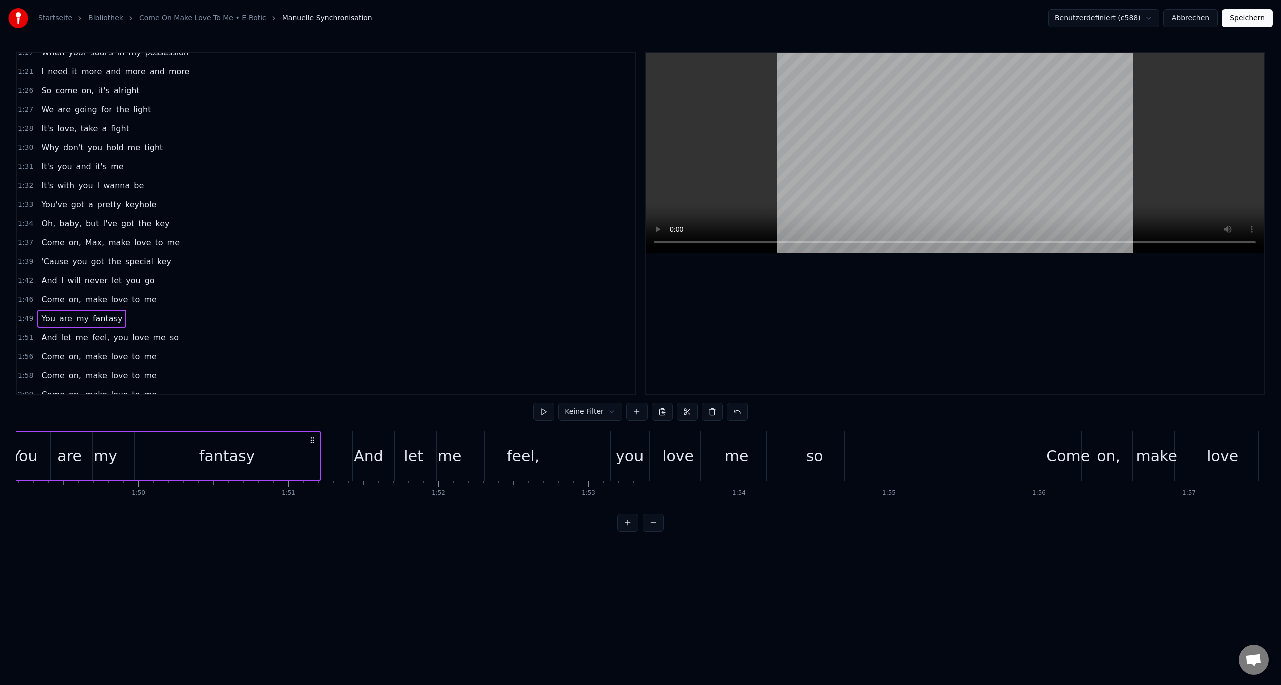
scroll to position [0, 16334]
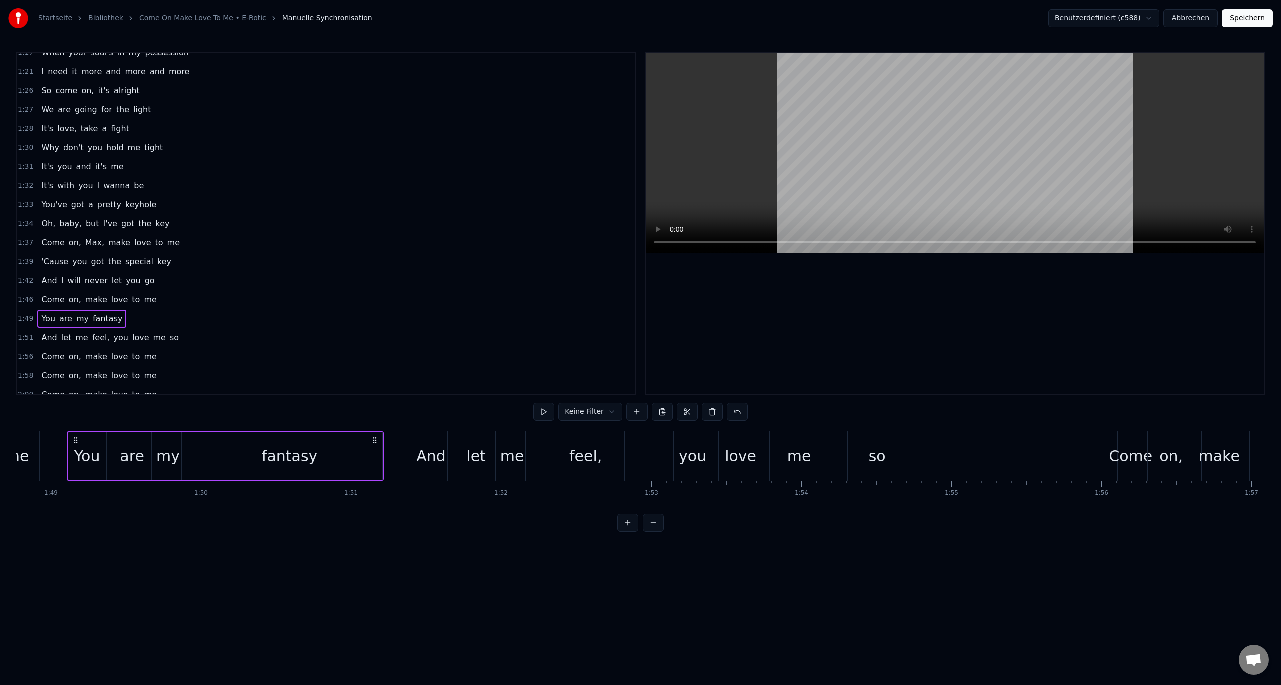
click at [198, 183] on div "1:32 It's with you I wanna be" at bounding box center [326, 185] width 619 height 19
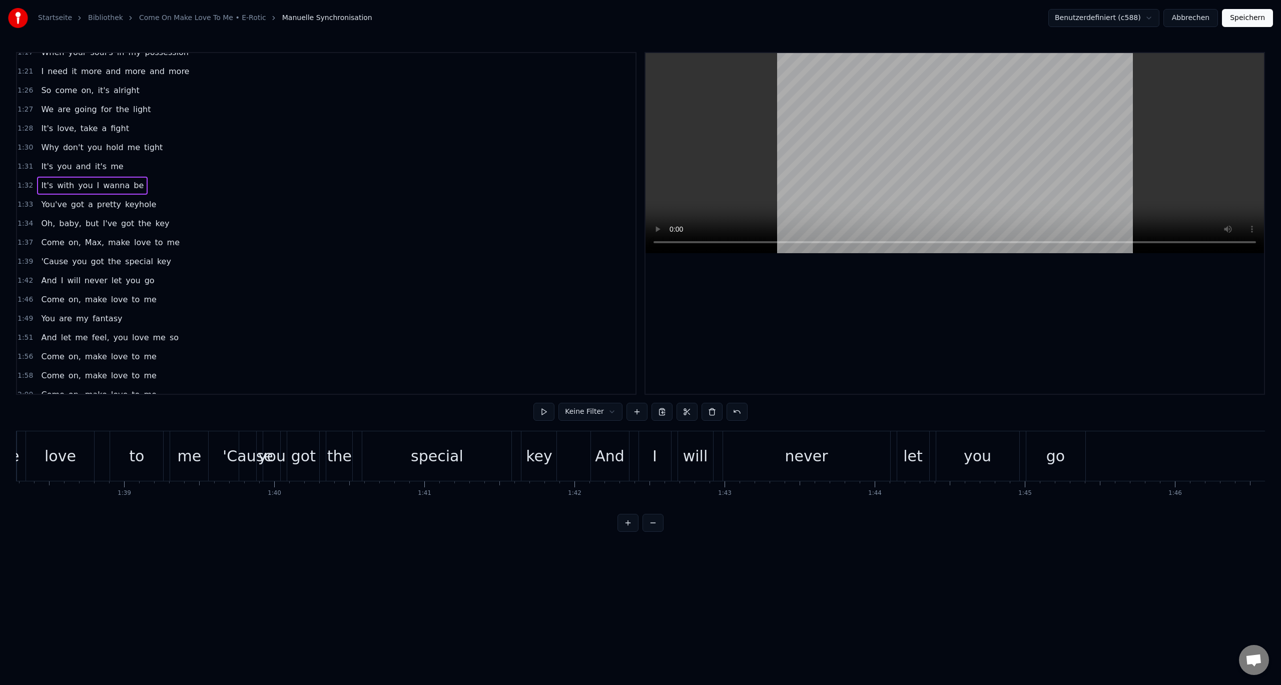
click at [186, 207] on div "1:33 You've got a pretty keyhole" at bounding box center [326, 204] width 619 height 19
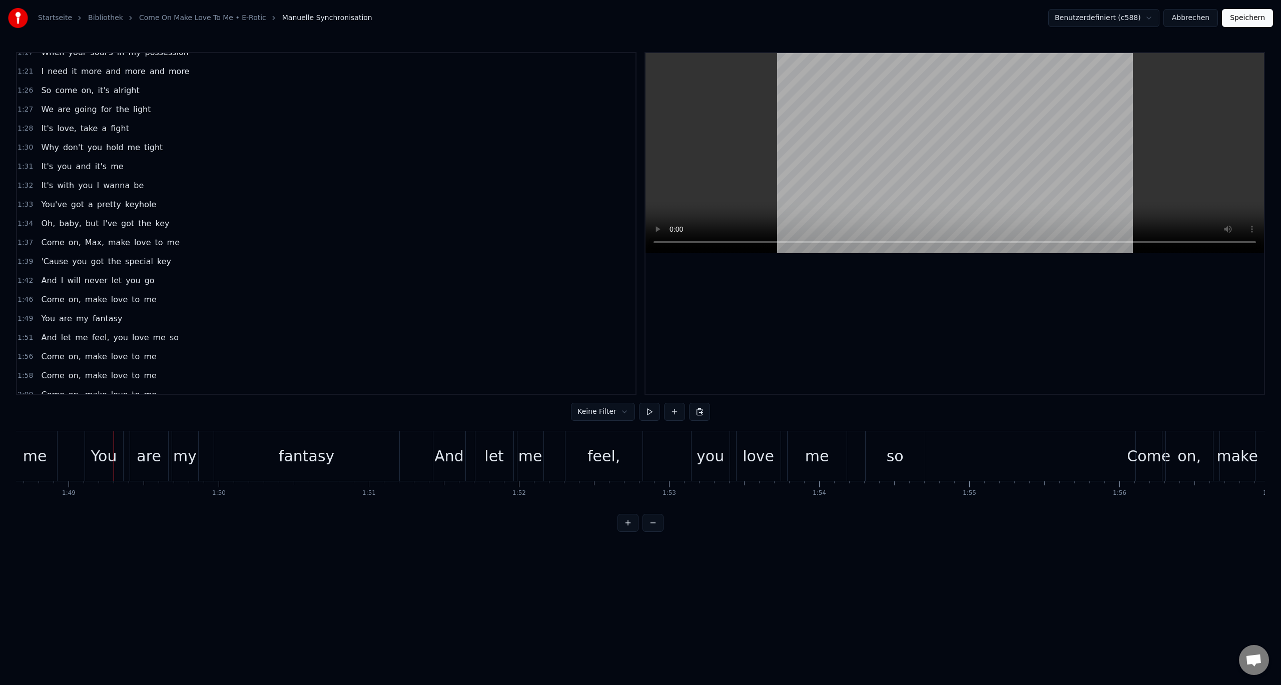
scroll to position [0, 16316]
click at [1194, 21] on button "Abbrechen" at bounding box center [1191, 18] width 55 height 18
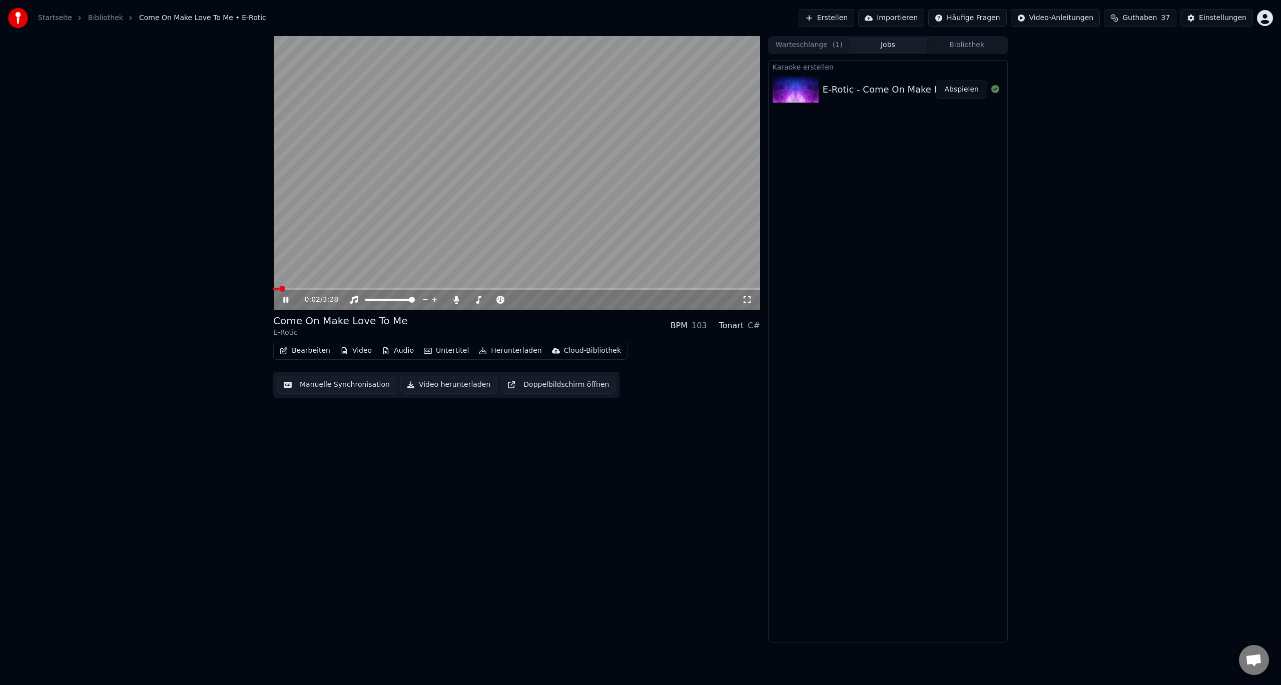
click at [357, 353] on button "Video" at bounding box center [356, 351] width 40 height 14
click at [377, 429] on div "Logo hinzufügen" at bounding box center [389, 425] width 112 height 16
click at [354, 349] on button "Video" at bounding box center [356, 351] width 40 height 14
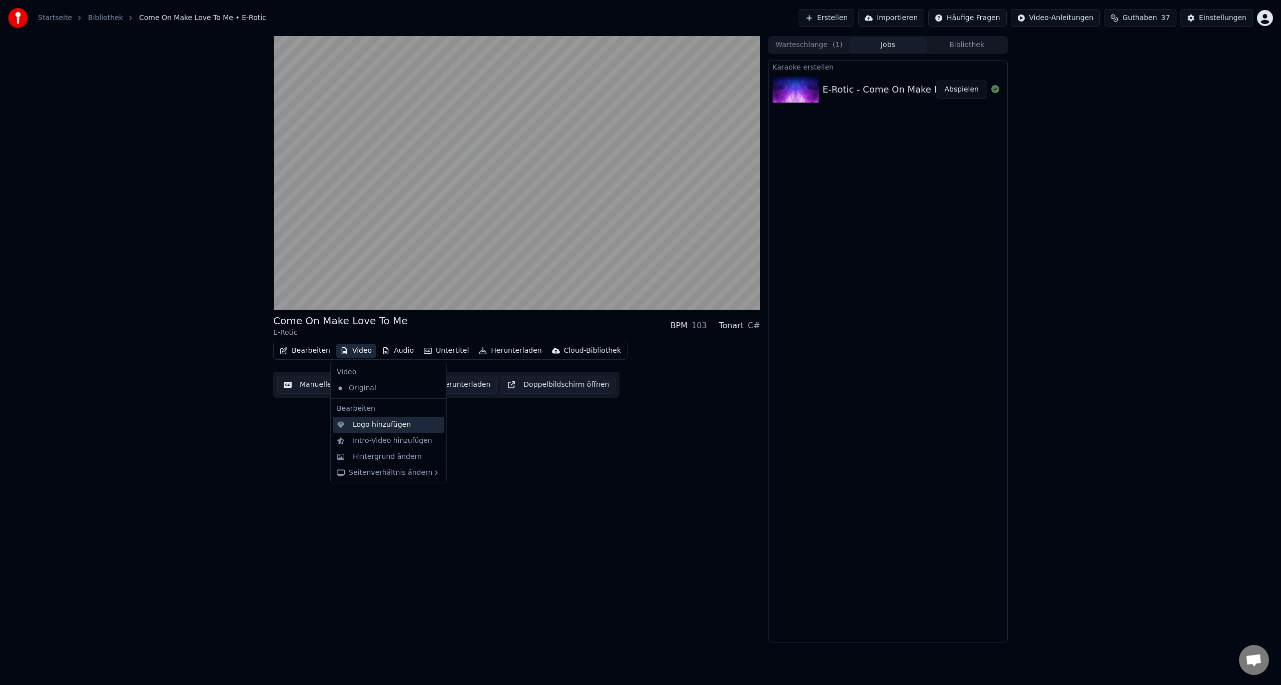
click at [377, 424] on div "Logo hinzufügen" at bounding box center [382, 425] width 58 height 10
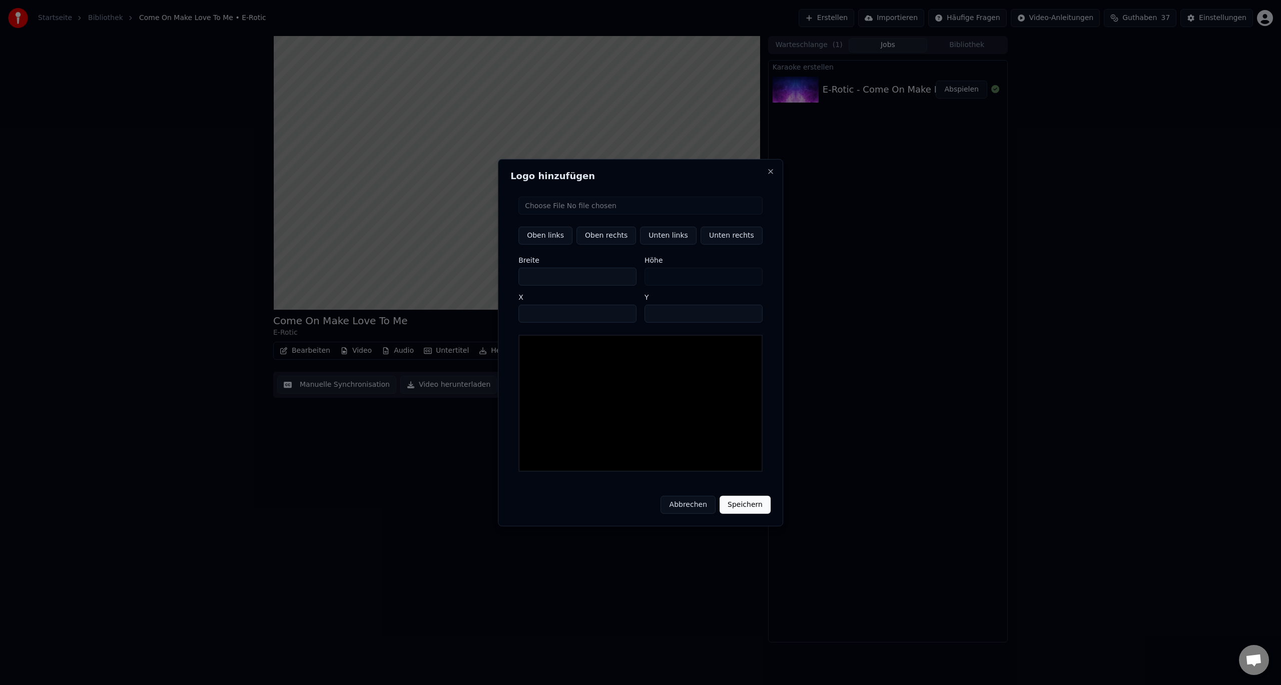
click at [732, 237] on button "Unten rechts" at bounding box center [732, 235] width 62 height 18
type input "****"
type input "***"
click at [592, 212] on input "file" at bounding box center [641, 205] width 244 height 18
type input "**********"
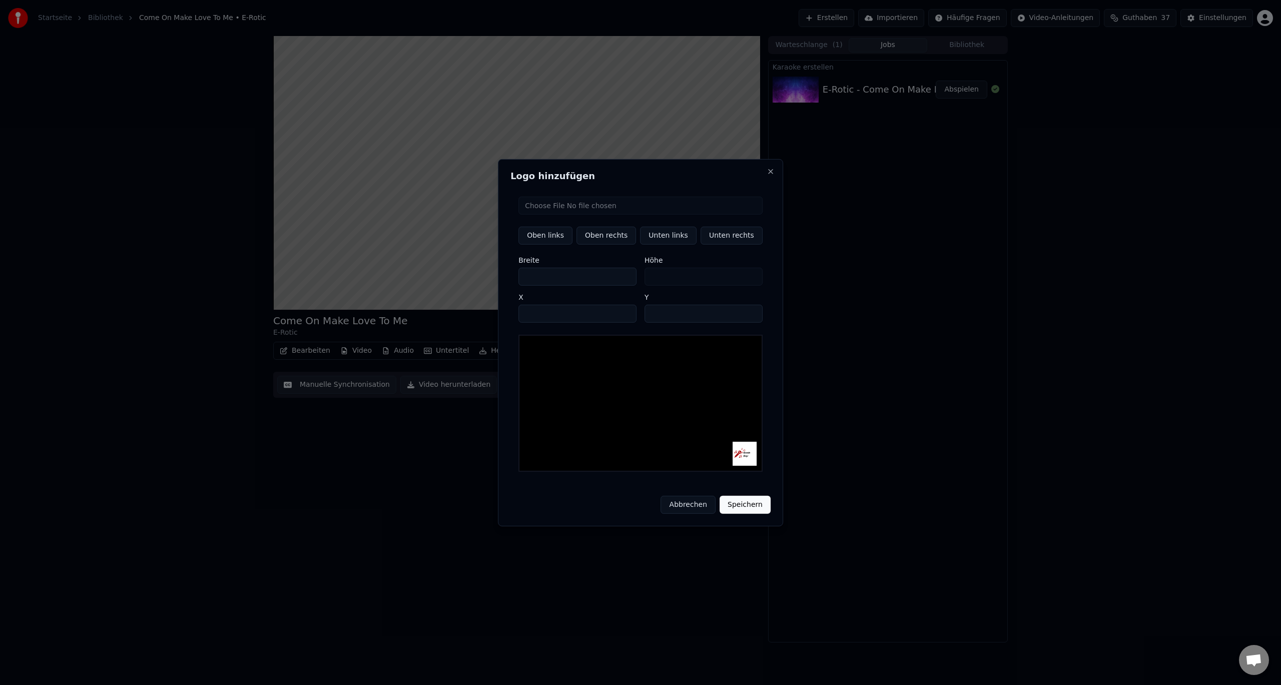
click at [738, 502] on button "Speichern" at bounding box center [745, 505] width 51 height 18
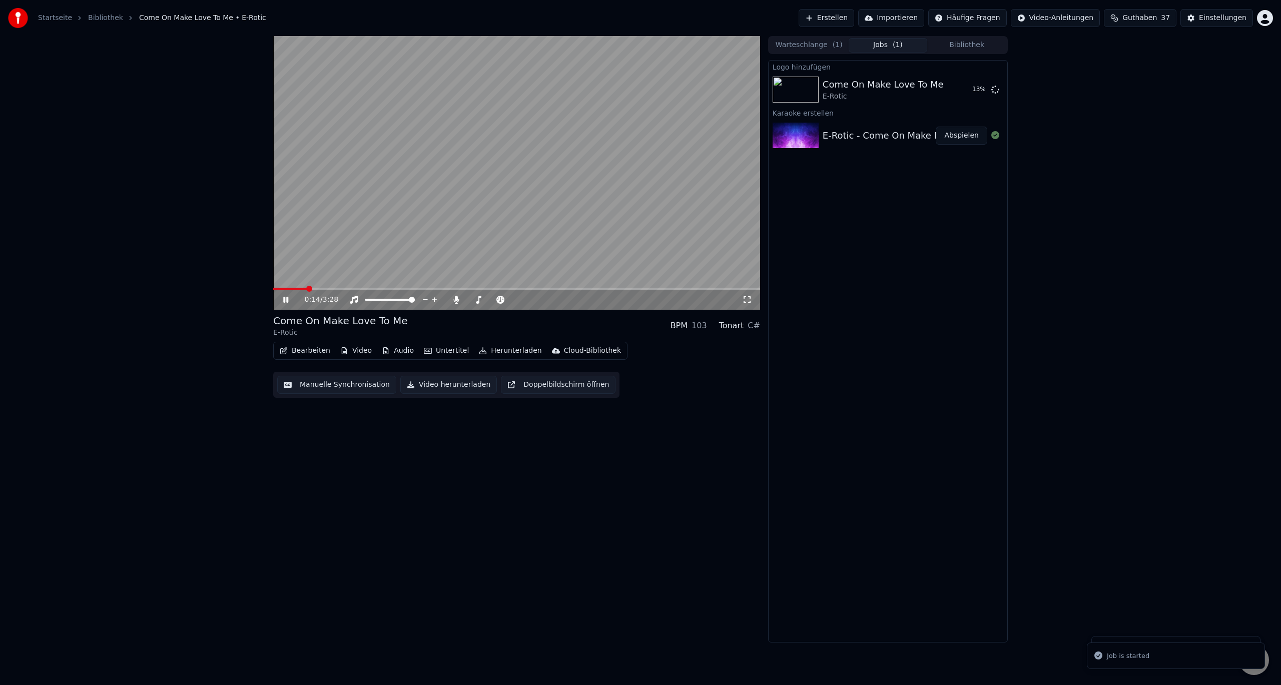
click at [285, 298] on icon at bounding box center [285, 300] width 5 height 6
click at [954, 93] on button "Abspielen" at bounding box center [962, 90] width 52 height 18
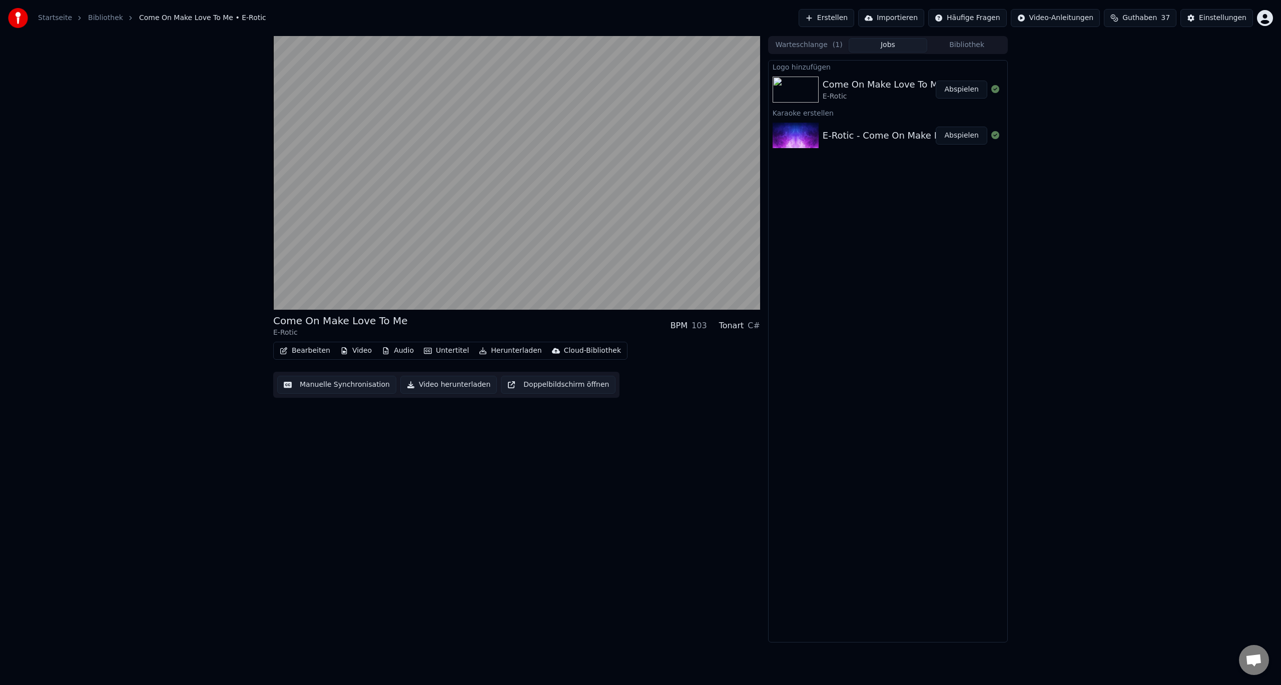
click at [318, 356] on button "Bearbeiten" at bounding box center [305, 351] width 59 height 14
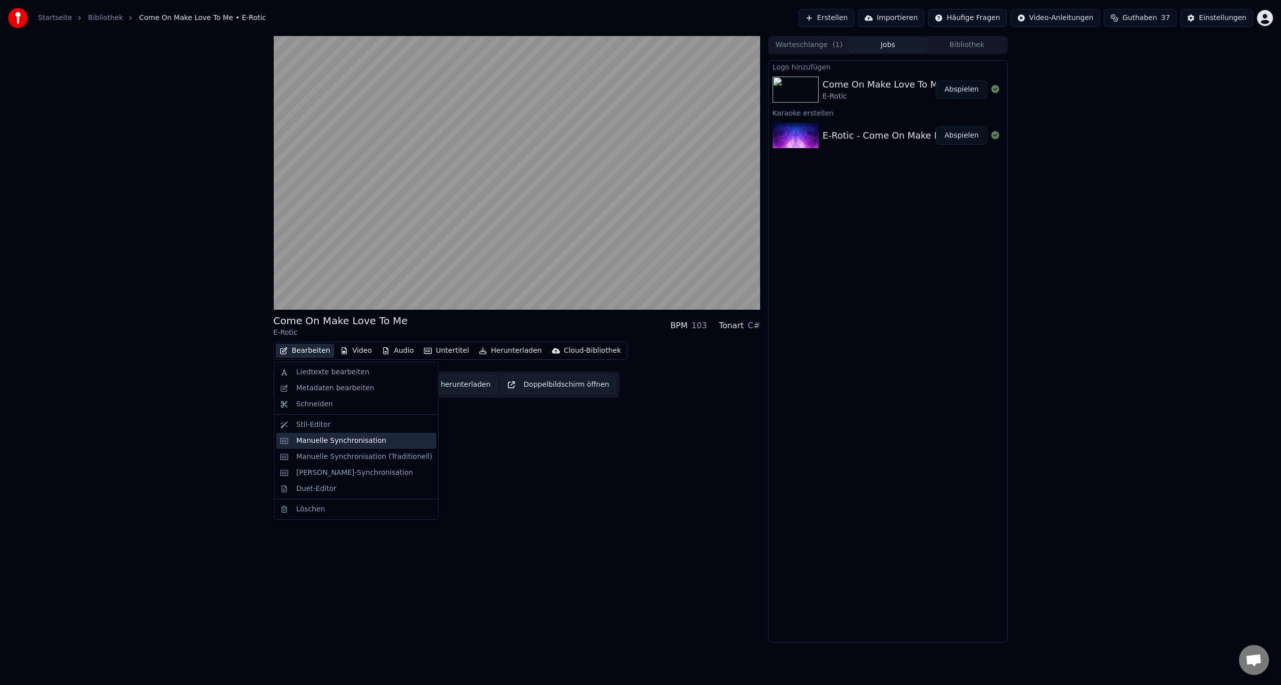
click at [320, 438] on div "Manuelle Synchronisation" at bounding box center [341, 441] width 90 height 10
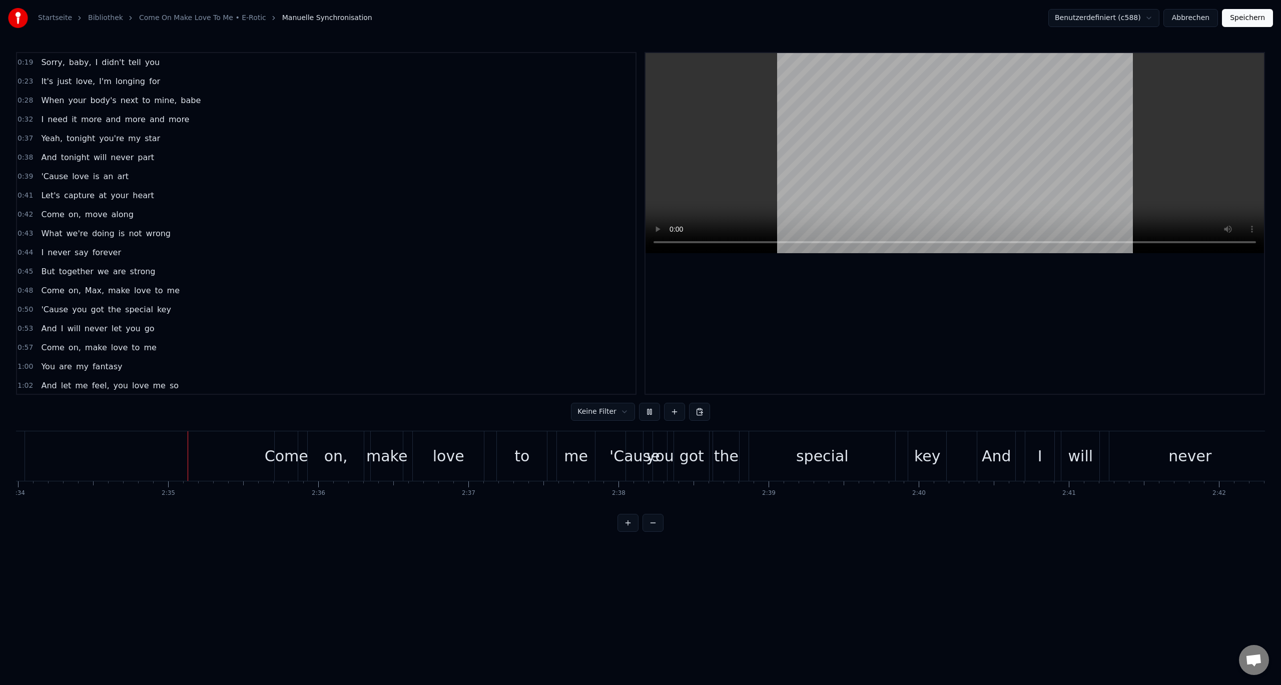
scroll to position [0, 23129]
click at [647, 413] on button at bounding box center [649, 412] width 21 height 18
click at [362, 451] on div "Come on, make love to me" at bounding box center [430, 456] width 323 height 50
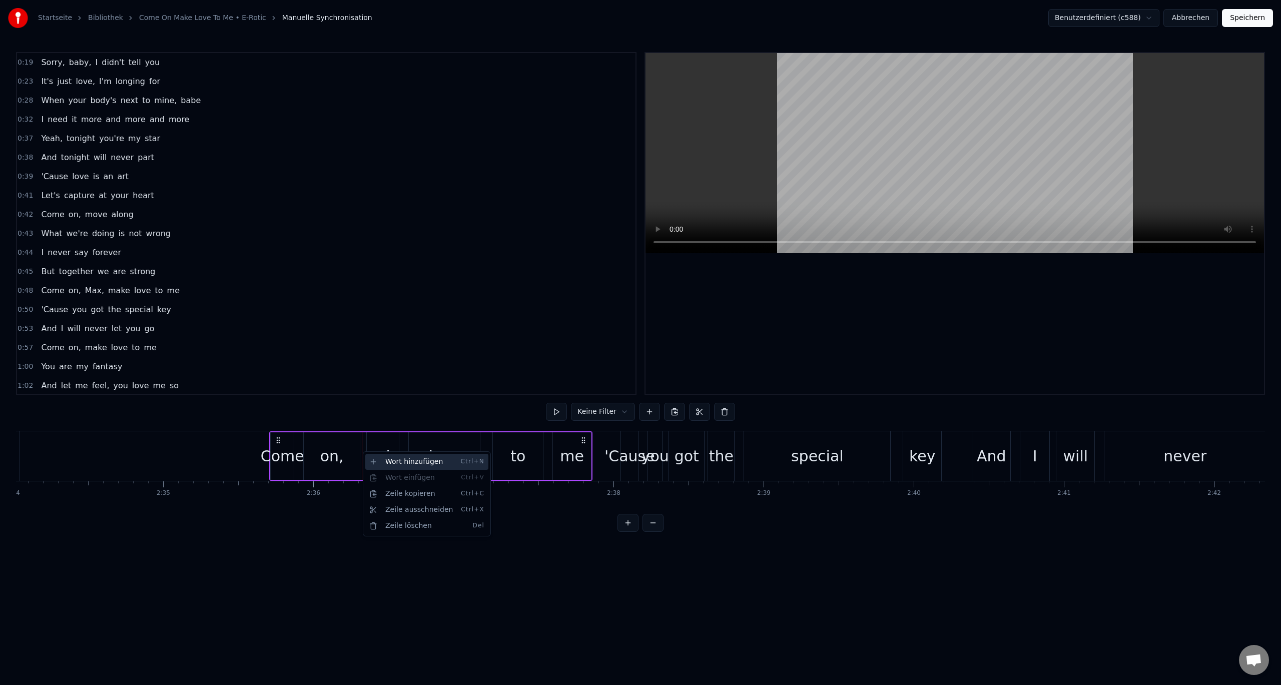
click at [373, 462] on div "Wort hinzufügen Ctrl+N" at bounding box center [426, 462] width 123 height 16
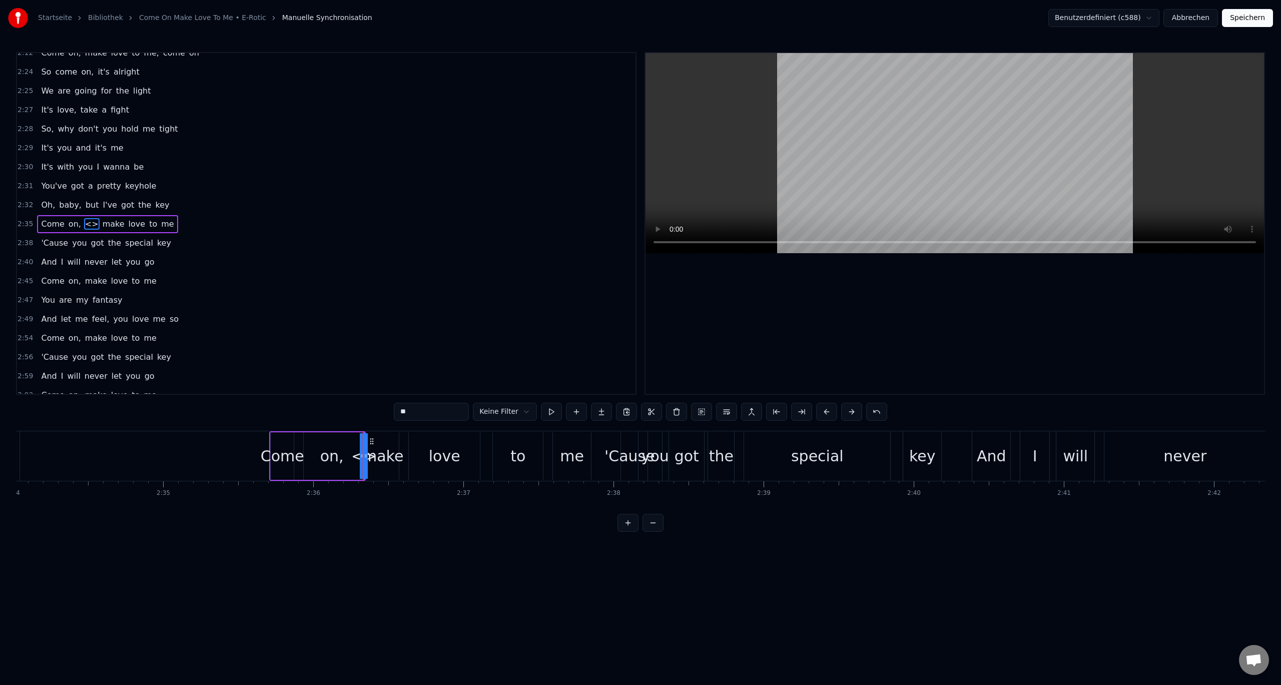
scroll to position [828, 0]
drag, startPoint x: 419, startPoint y: 415, endPoint x: 387, endPoint y: 415, distance: 32.0
click at [388, 415] on div "0:19 Sorry, baby, I didn't tell you 0:23 It's just love, I'm longing for 0:28 W…" at bounding box center [640, 292] width 1249 height 480
type input "***"
click at [188, 205] on div "2:32 Oh, baby, but I've got the key" at bounding box center [326, 204] width 619 height 19
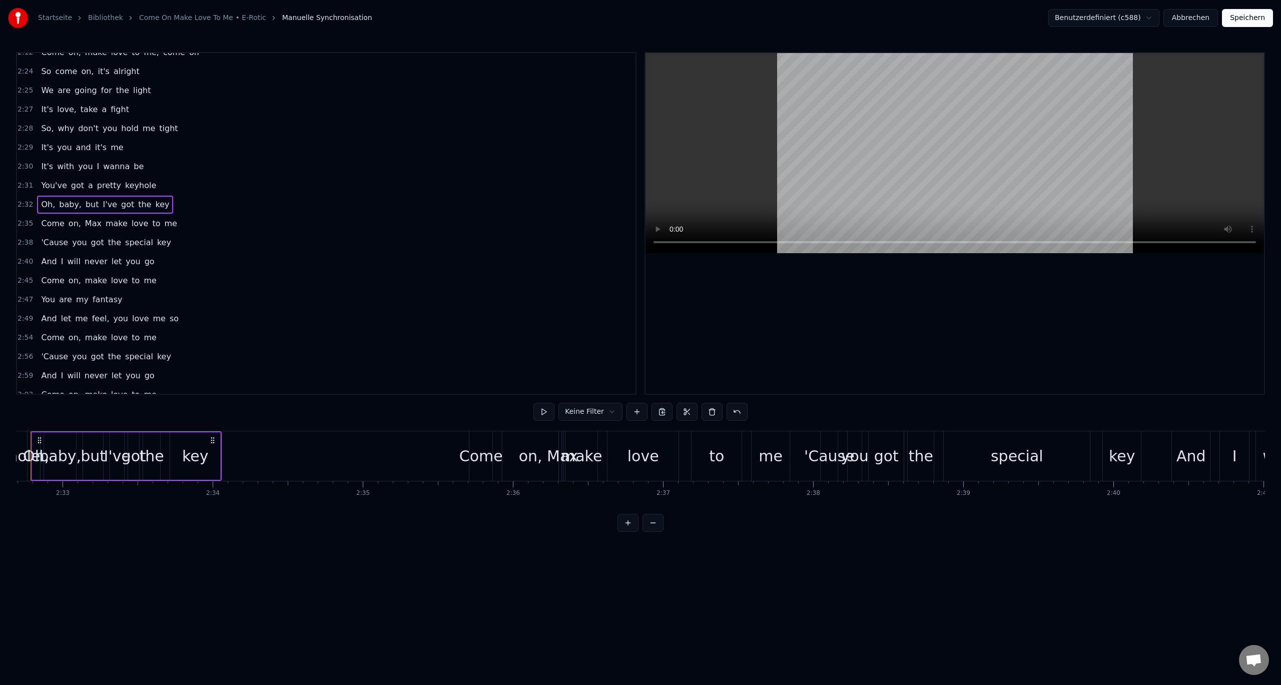
scroll to position [0, 22893]
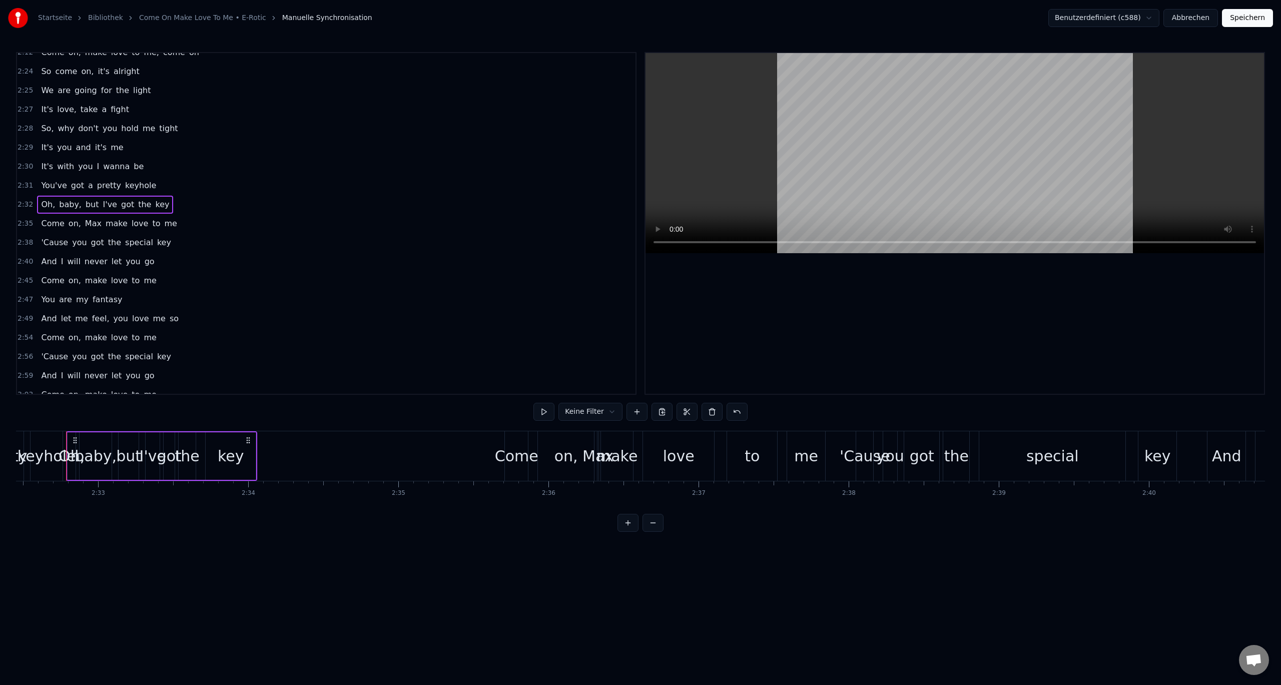
click at [21, 164] on span "2:30" at bounding box center [26, 167] width 16 height 10
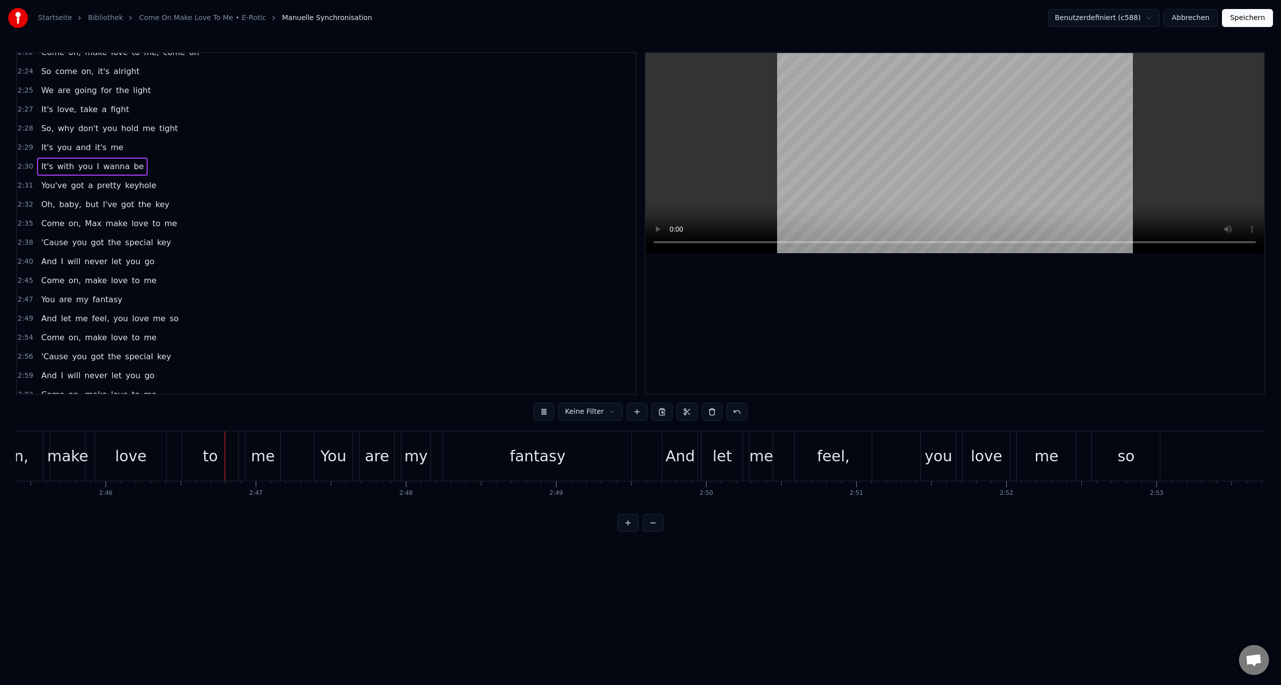
scroll to position [0, 24902]
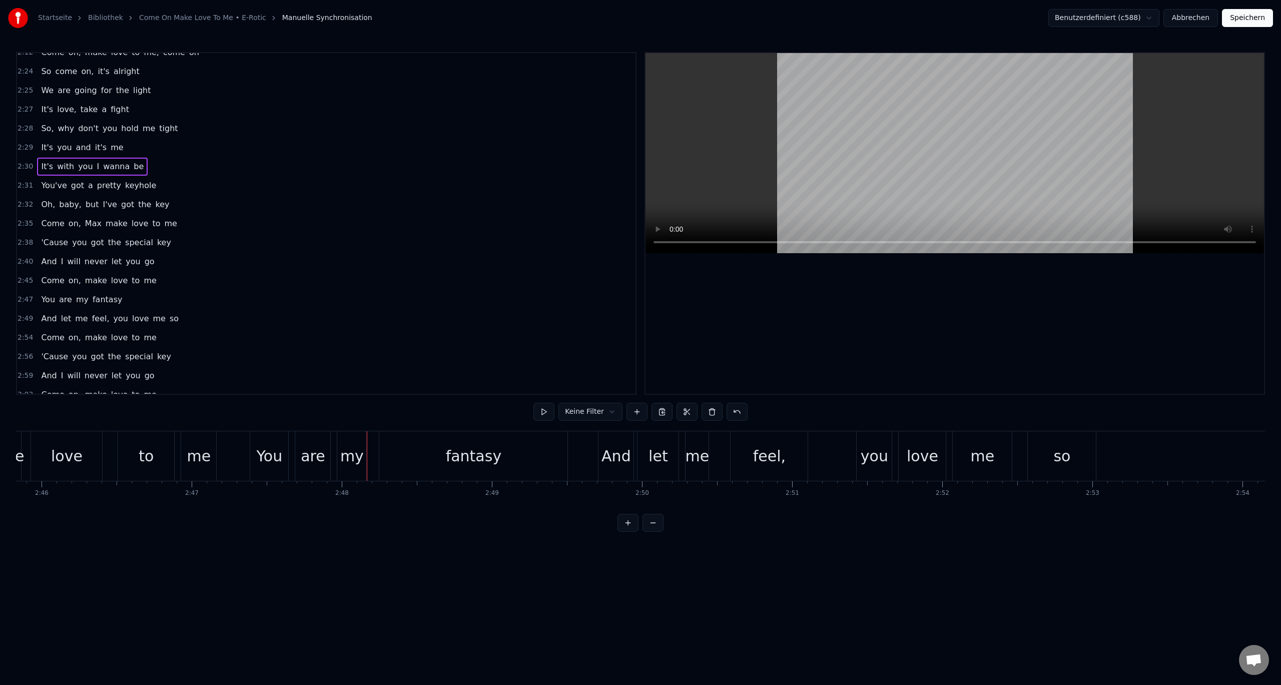
click at [191, 222] on div "2:35 Come on, [PERSON_NAME] make love to me" at bounding box center [326, 223] width 619 height 19
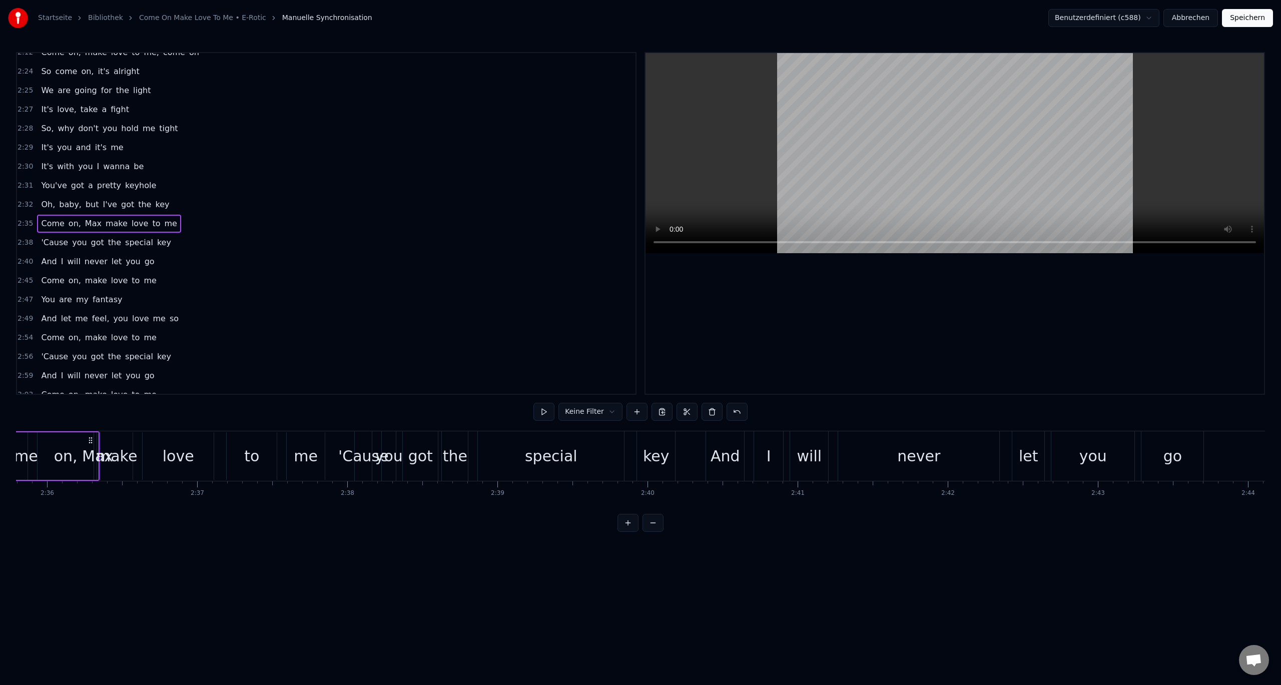
click at [193, 218] on div "2:35 Come on, [PERSON_NAME] make love to me" at bounding box center [326, 223] width 619 height 19
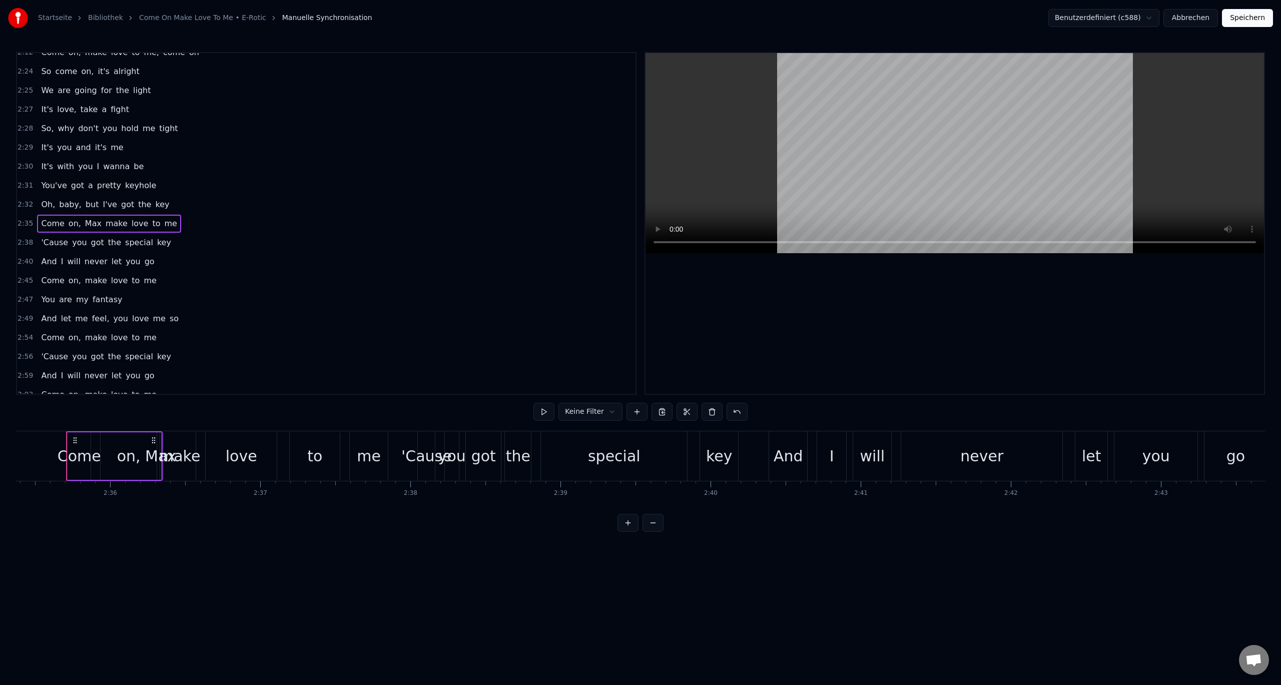
click at [22, 224] on span "2:35" at bounding box center [26, 224] width 16 height 10
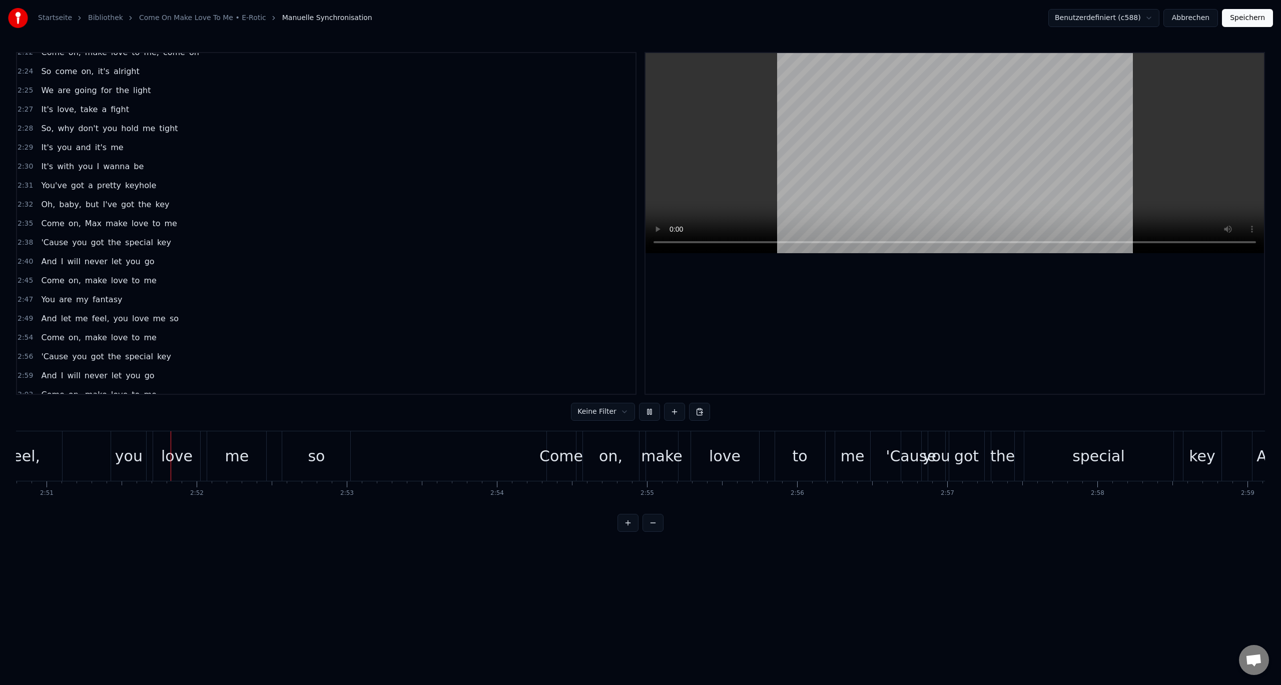
scroll to position [0, 25653]
click at [638, 449] on div "Come on, make love to me" at bounding box center [705, 456] width 326 height 50
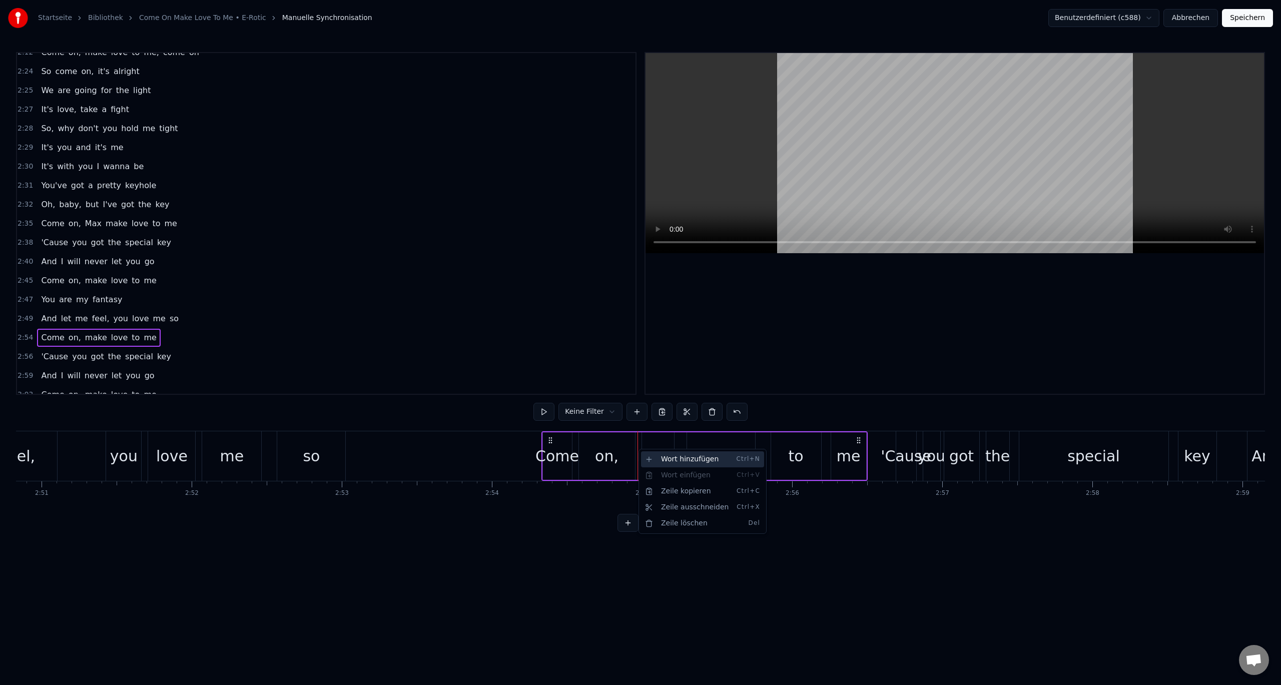
click at [655, 459] on div "Wort hinzufügen Ctrl+N" at bounding box center [702, 459] width 123 height 16
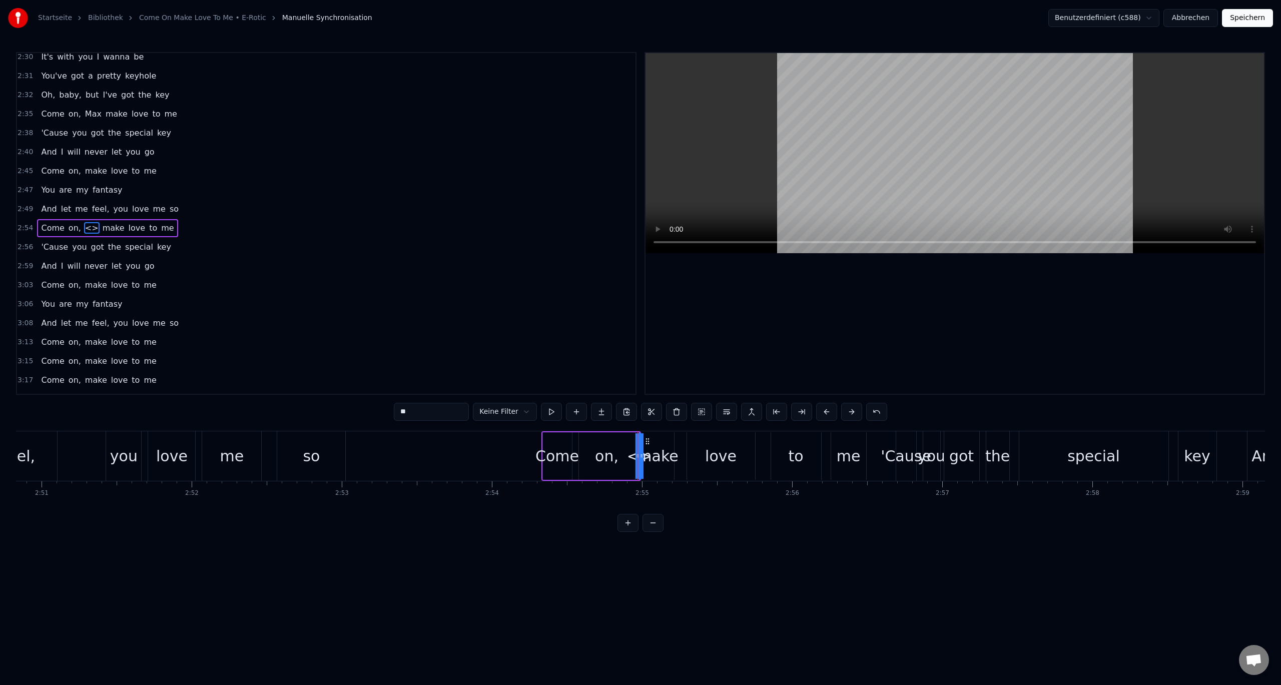
scroll to position [942, 0]
drag, startPoint x: 445, startPoint y: 413, endPoint x: 383, endPoint y: 415, distance: 61.6
click at [383, 415] on div "0:19 Sorry, baby, I didn't tell you 0:23 It's just love, I'm longing for 0:28 W…" at bounding box center [640, 292] width 1249 height 480
type input "****"
click at [477, 151] on div "2:40 And I will never let you go" at bounding box center [326, 147] width 619 height 19
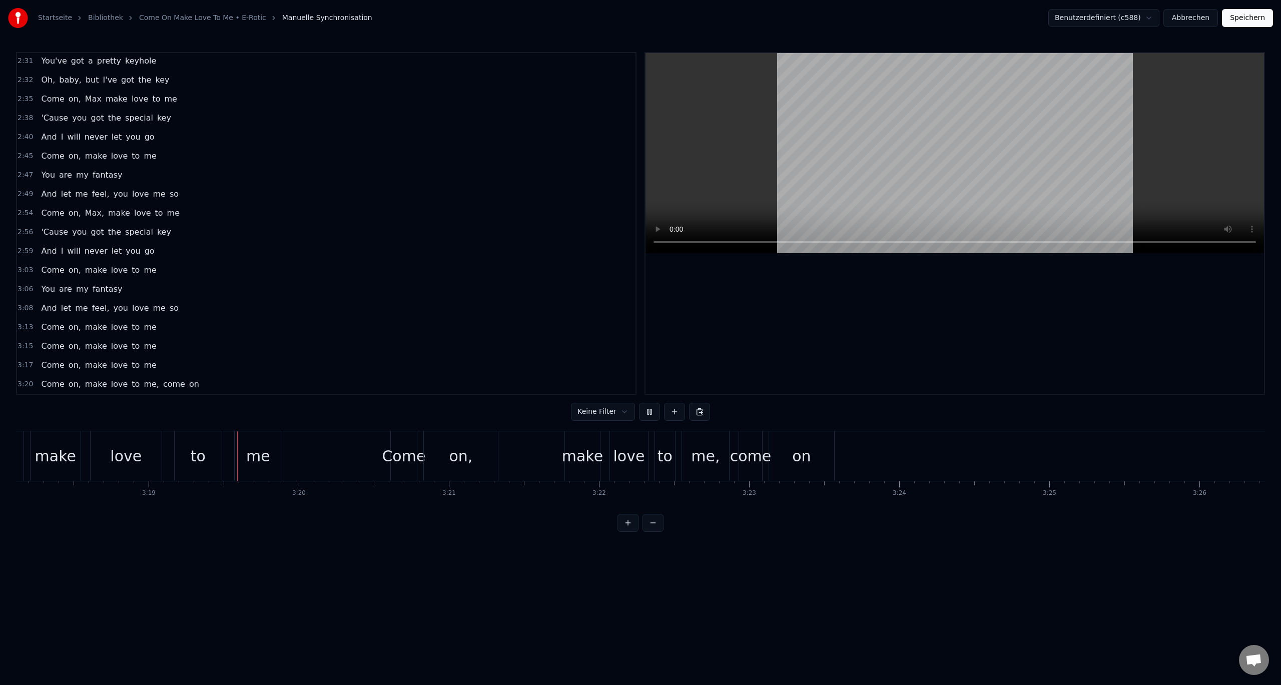
scroll to position [0, 29815]
click at [1240, 20] on button "Speichern" at bounding box center [1247, 18] width 51 height 18
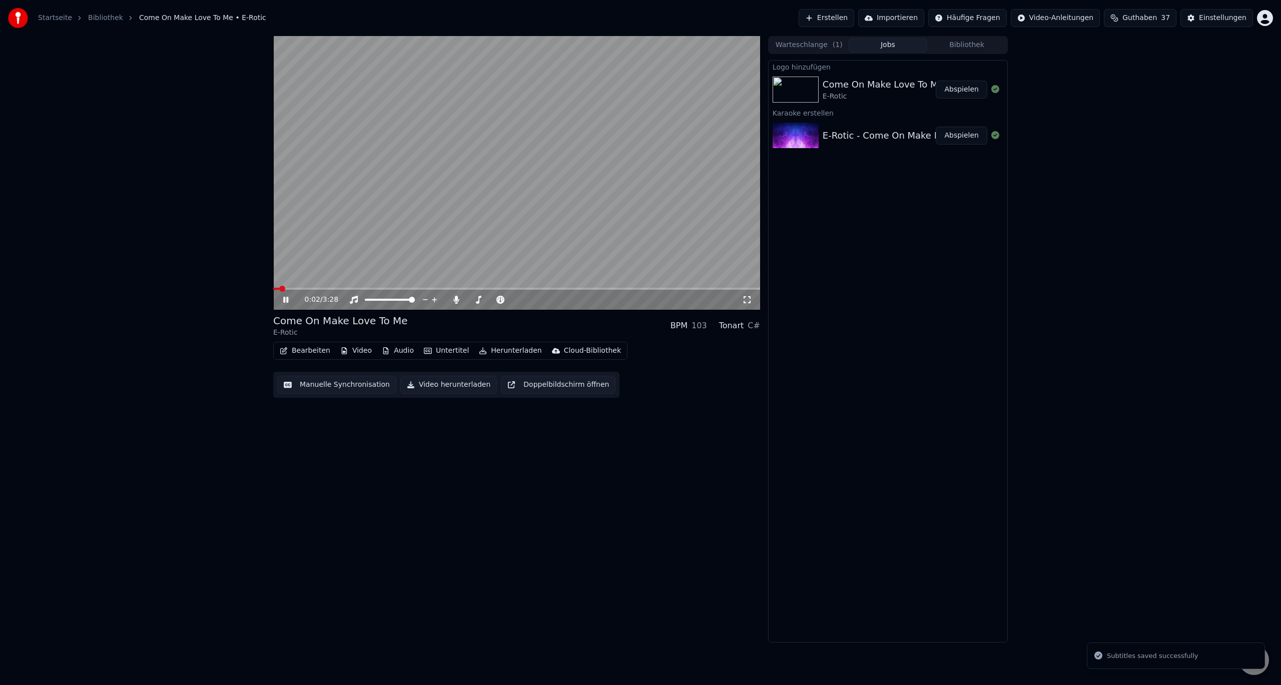
click at [291, 297] on icon at bounding box center [293, 300] width 24 height 8
click at [468, 300] on span at bounding box center [468, 300] width 0 height 2
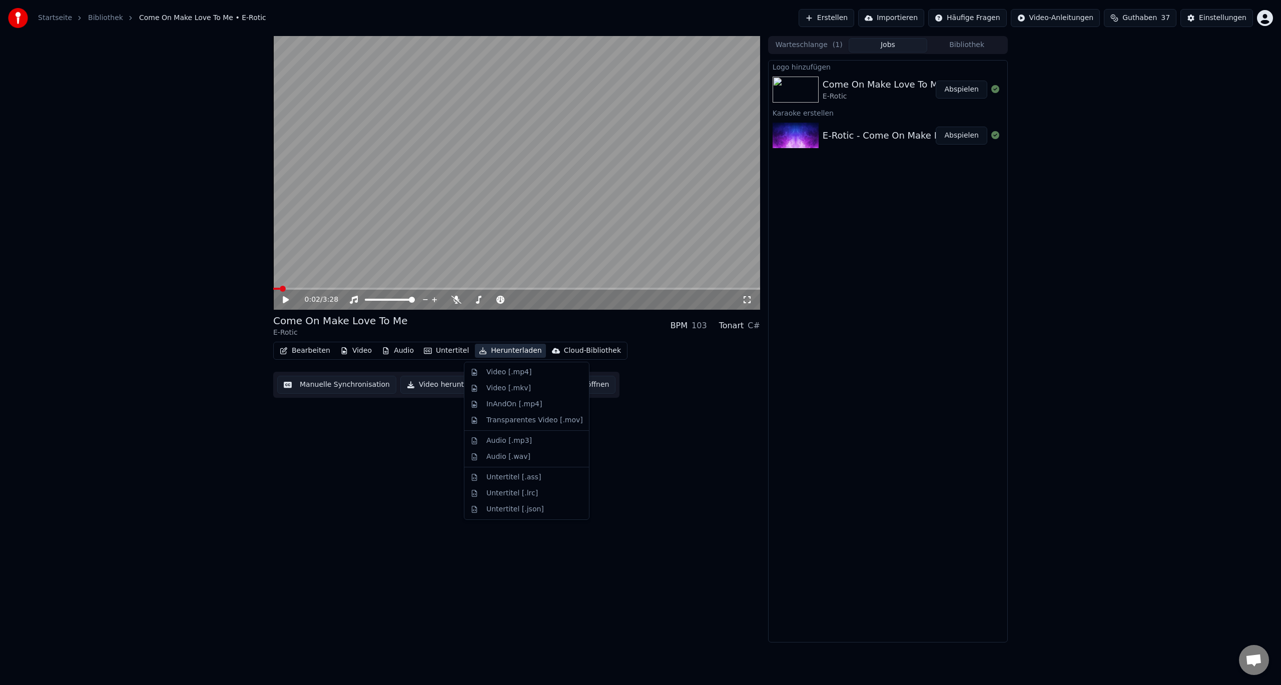
click at [509, 351] on button "Herunterladen" at bounding box center [510, 351] width 71 height 14
click at [515, 371] on div "Video [.mp4]" at bounding box center [509, 372] width 45 height 10
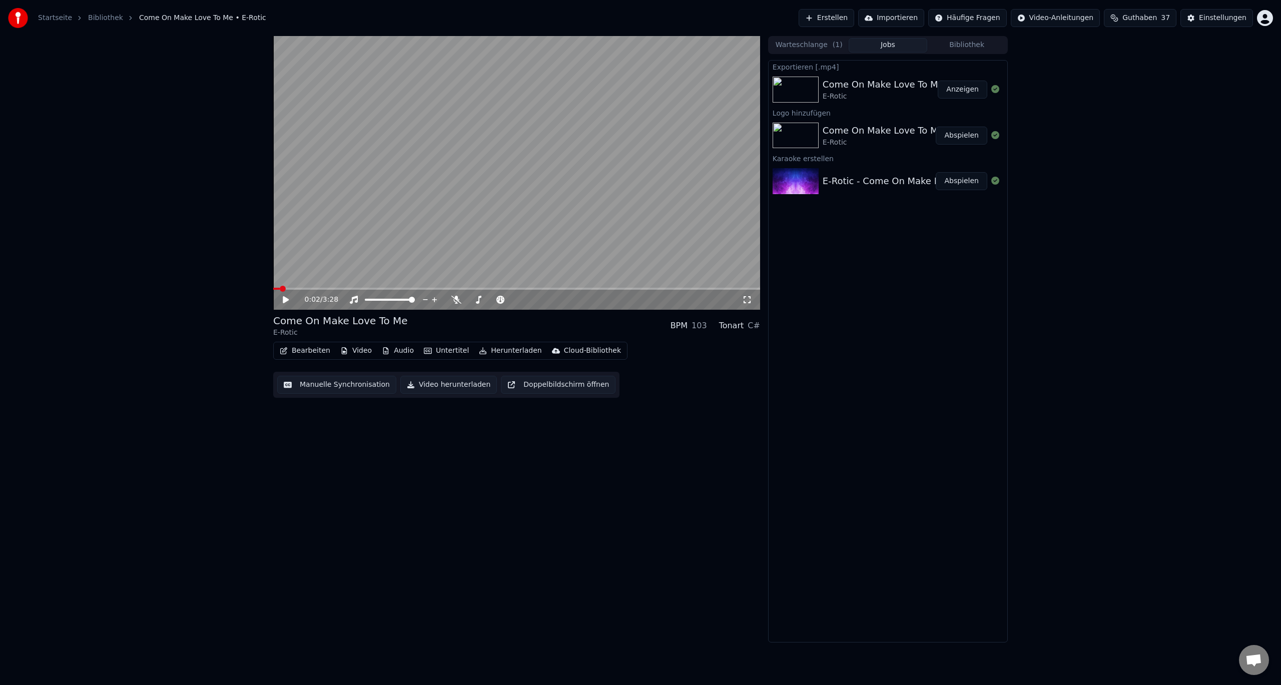
click at [962, 94] on button "Anzeigen" at bounding box center [963, 90] width 50 height 18
click at [1009, 267] on div "0:02 / 3:28 Come On Make Love To Me E-Rotic BPM 103 Tonart C# Bearbeiten Video …" at bounding box center [640, 339] width 751 height 607
